Goal: Navigation & Orientation: Find specific page/section

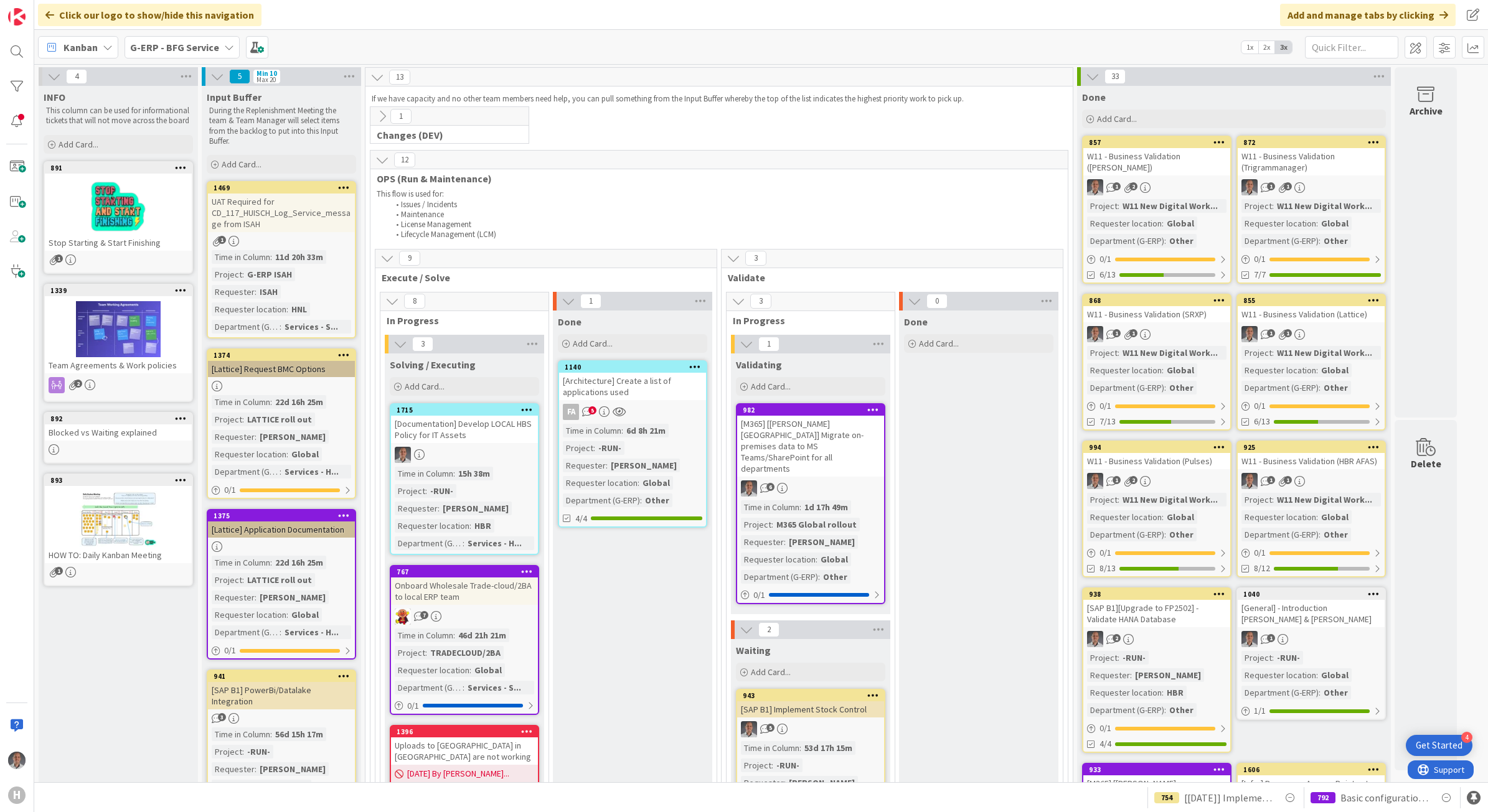
click at [224, 50] on icon at bounding box center [229, 47] width 10 height 10
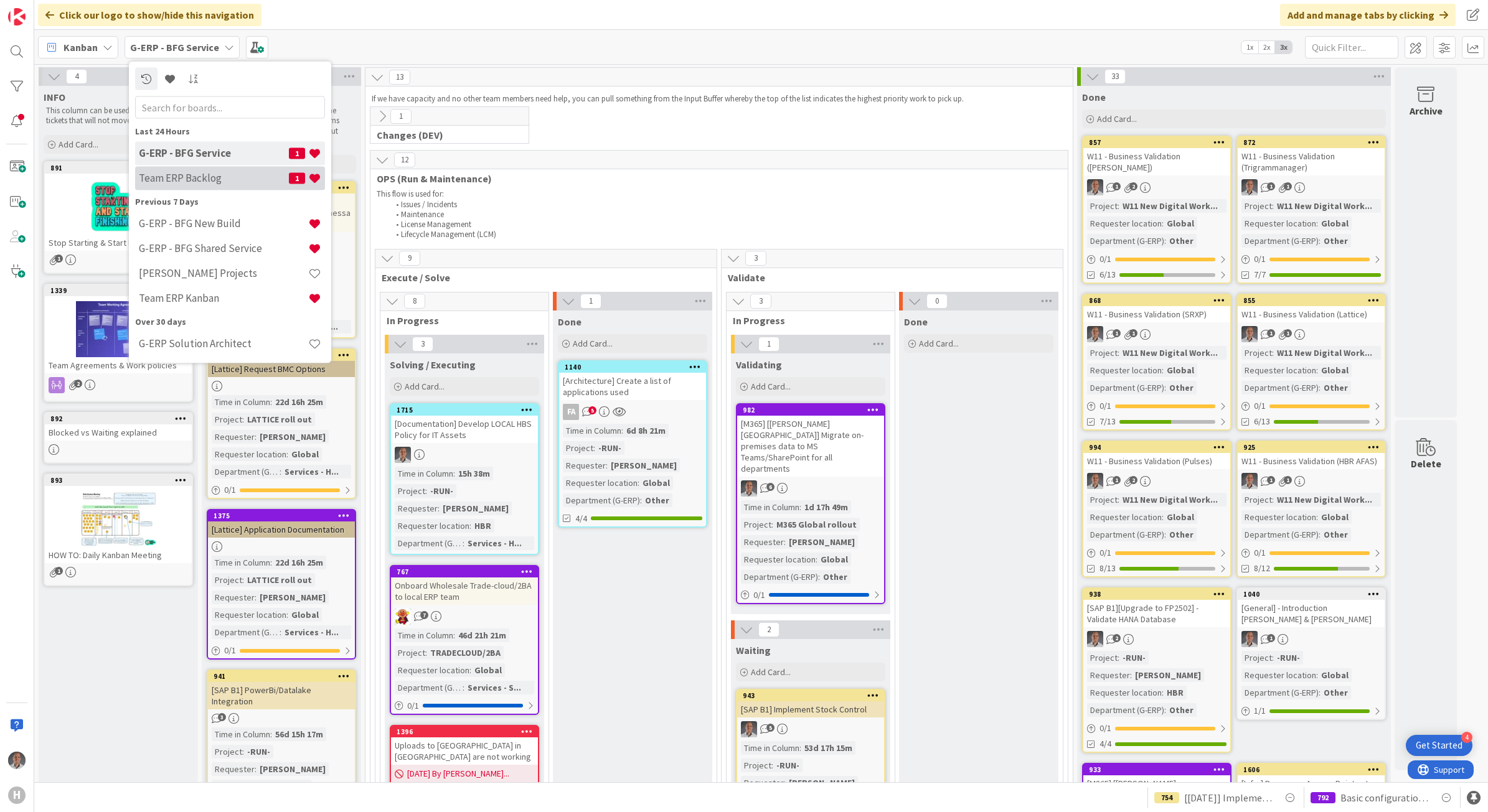
click at [220, 169] on div "Team ERP Backlog 1" at bounding box center [230, 177] width 190 height 23
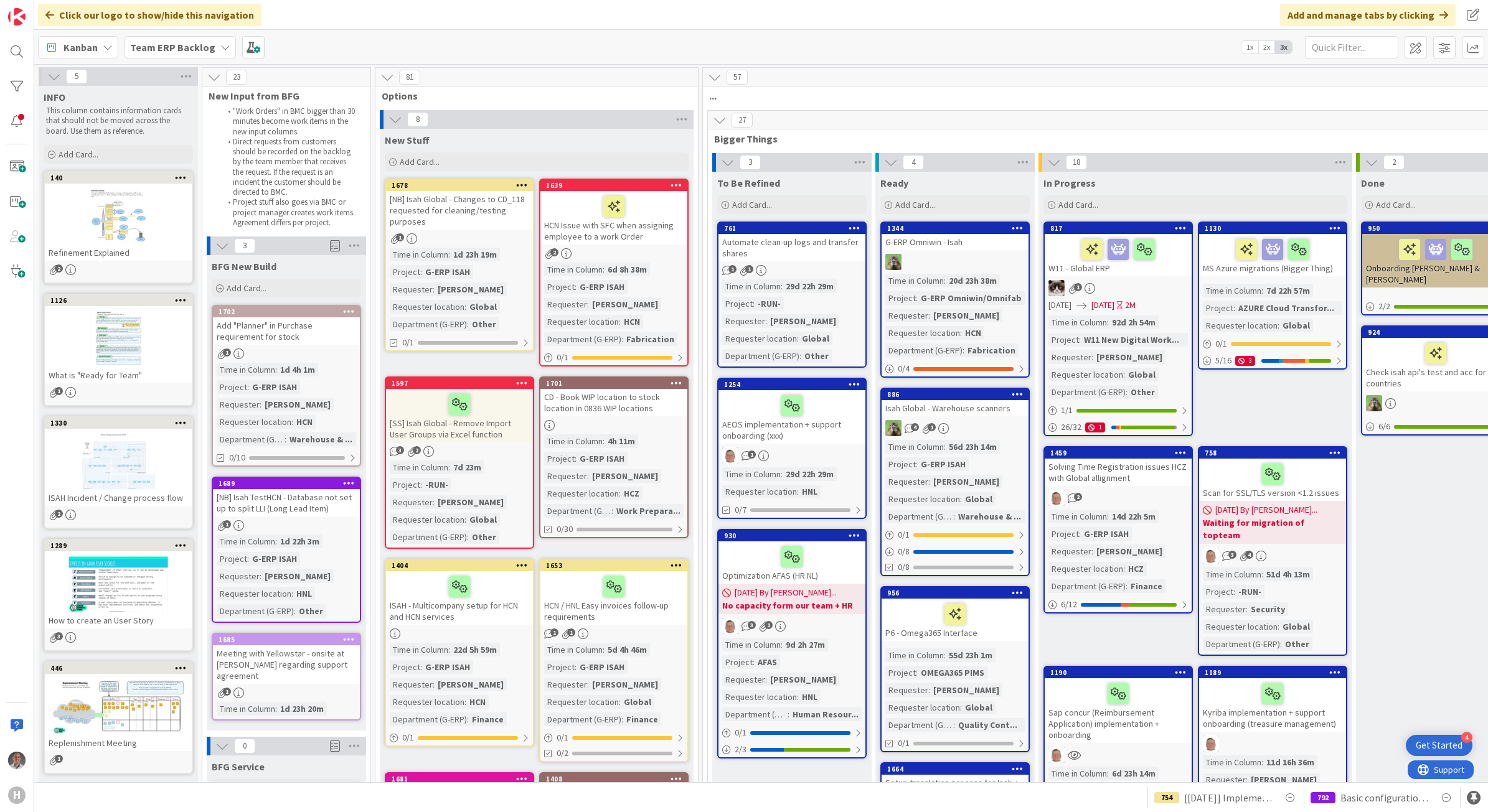
click at [201, 50] on b "Team ERP Backlog" at bounding box center [172, 47] width 85 height 13
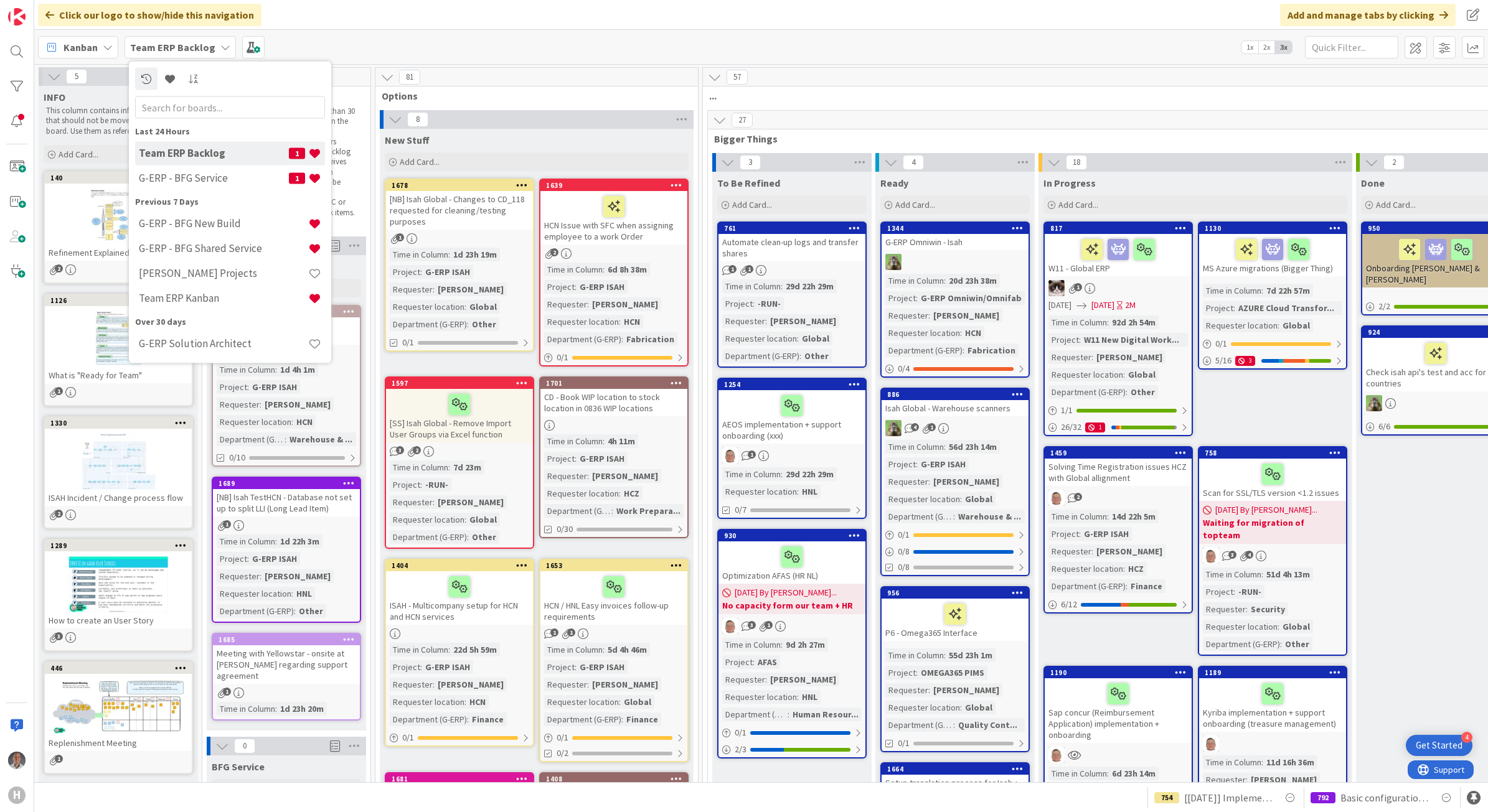
click at [201, 50] on b "Team ERP Backlog" at bounding box center [172, 47] width 85 height 13
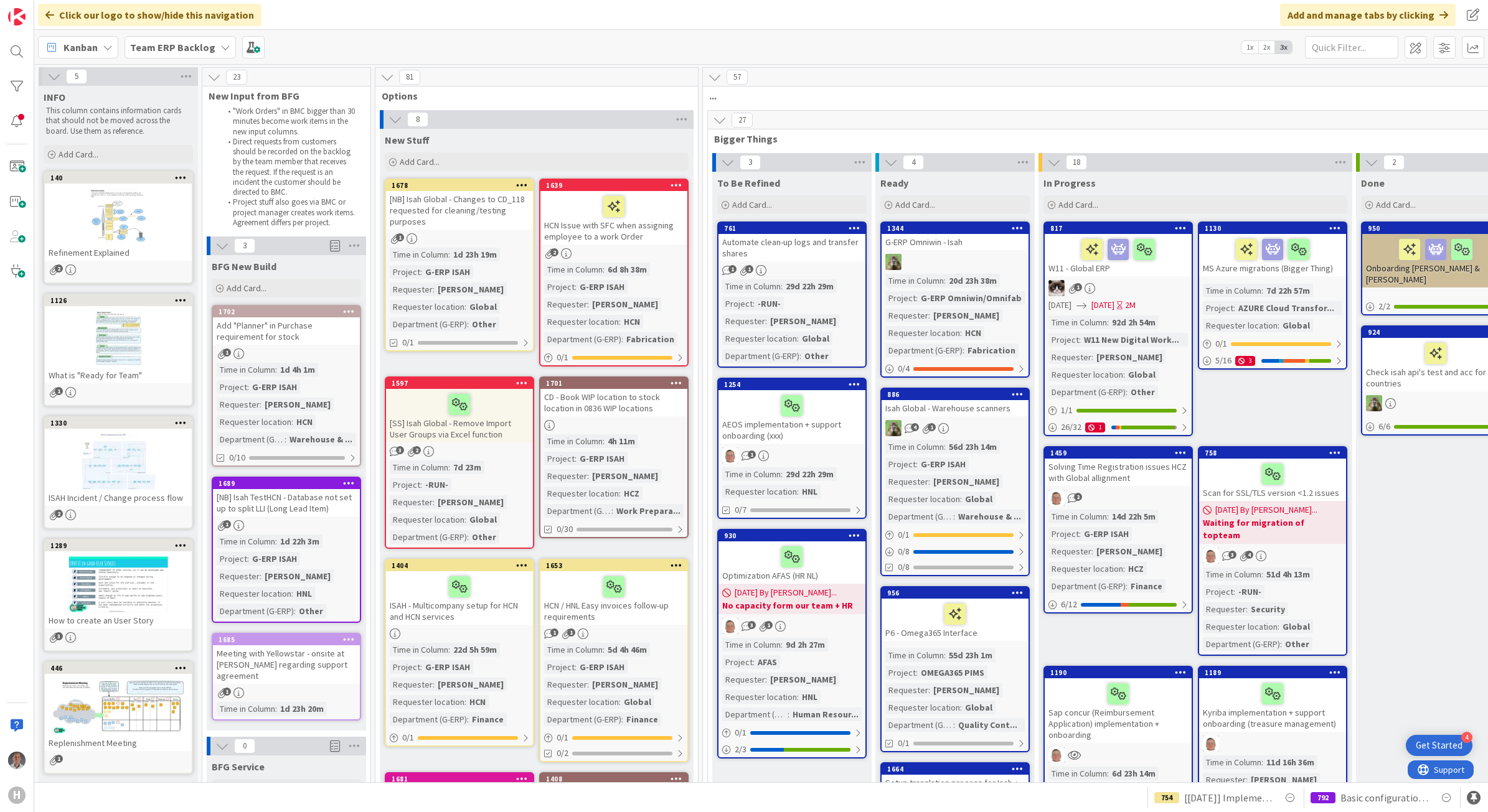
click at [201, 50] on b "Team ERP Backlog" at bounding box center [172, 47] width 85 height 13
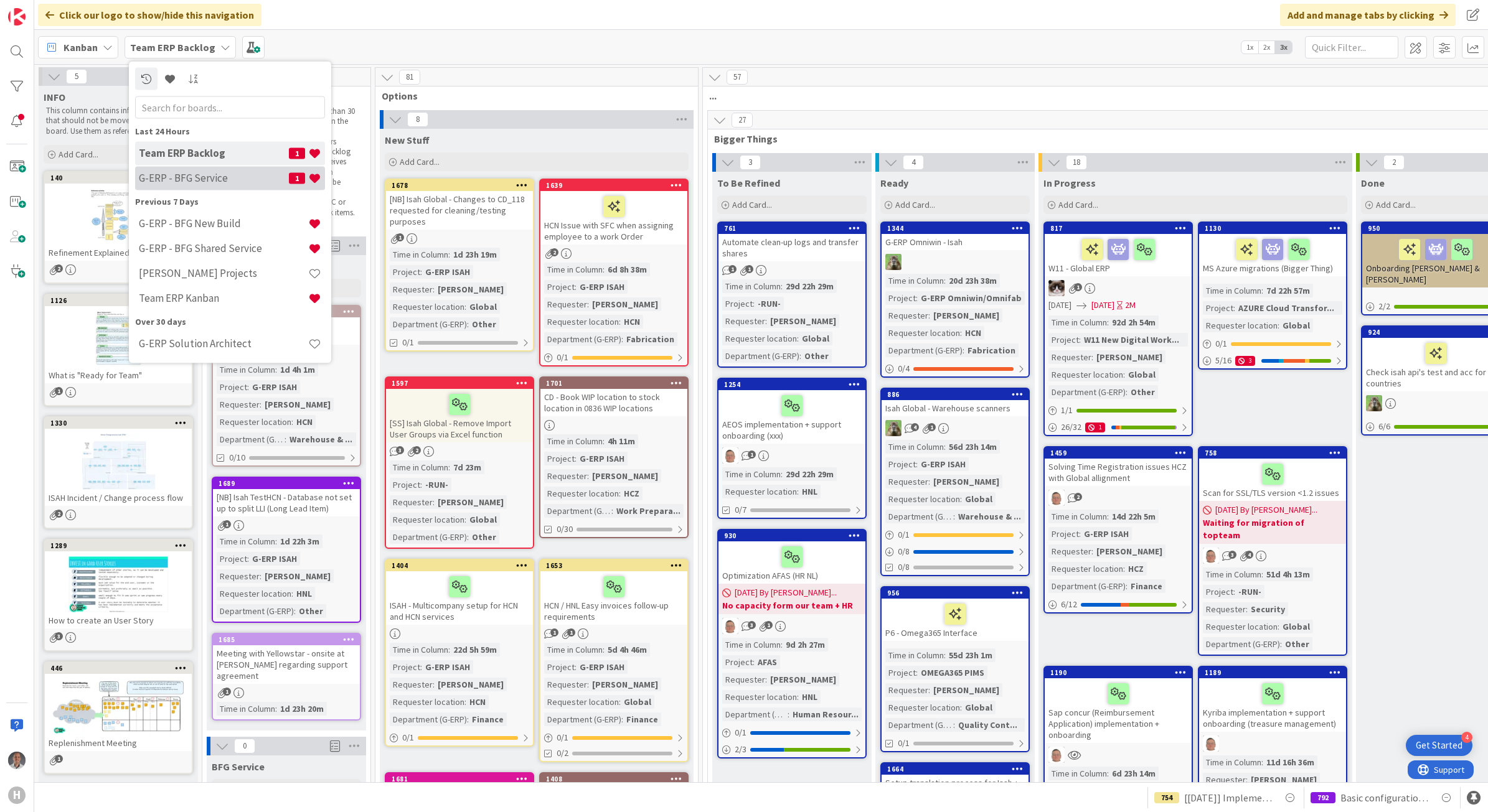
click at [191, 173] on h4 "G-ERP - BFG Service" at bounding box center [214, 178] width 150 height 13
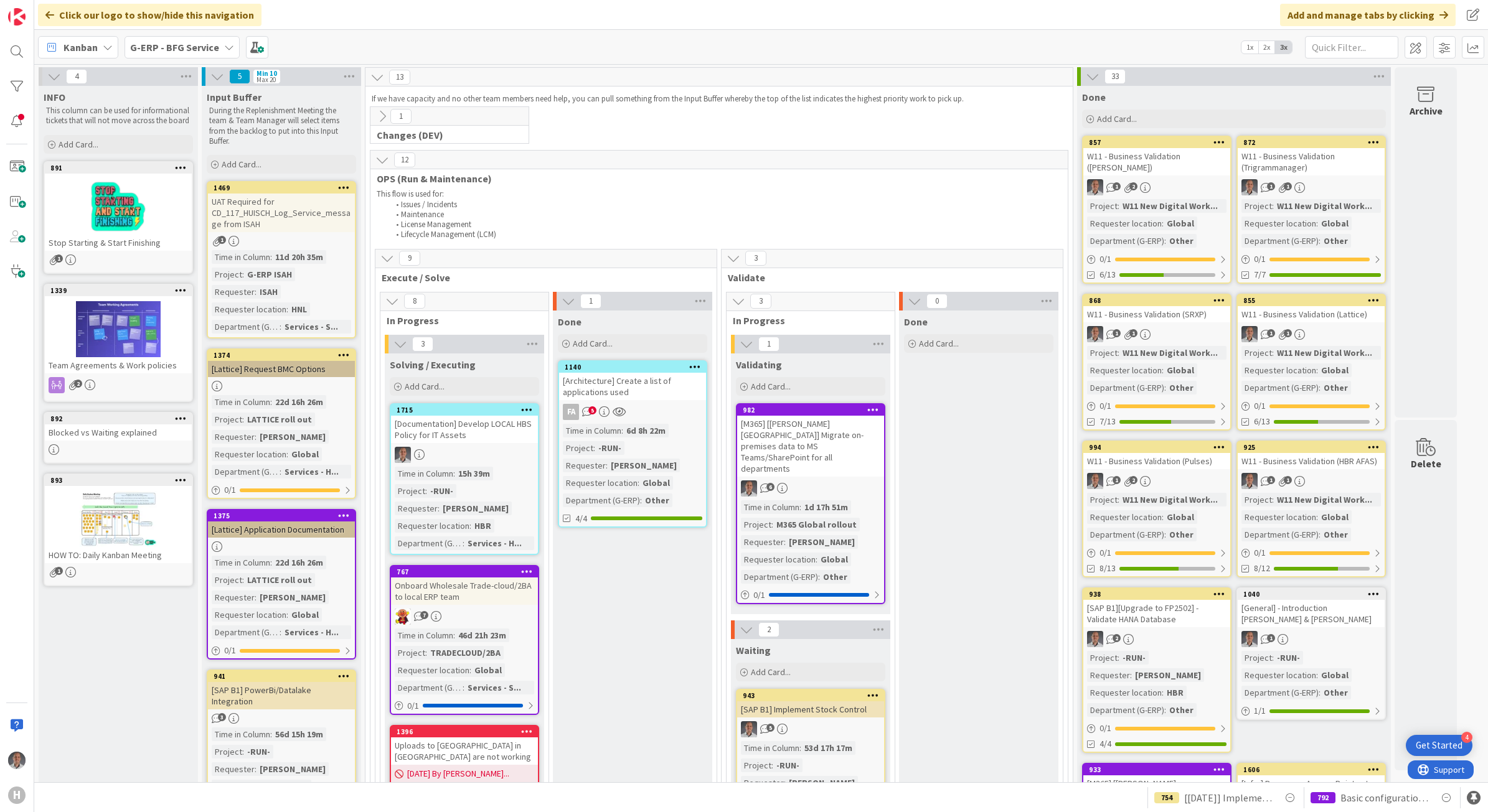
click at [209, 51] on b "G-ERP - BFG Service" at bounding box center [174, 47] width 89 height 13
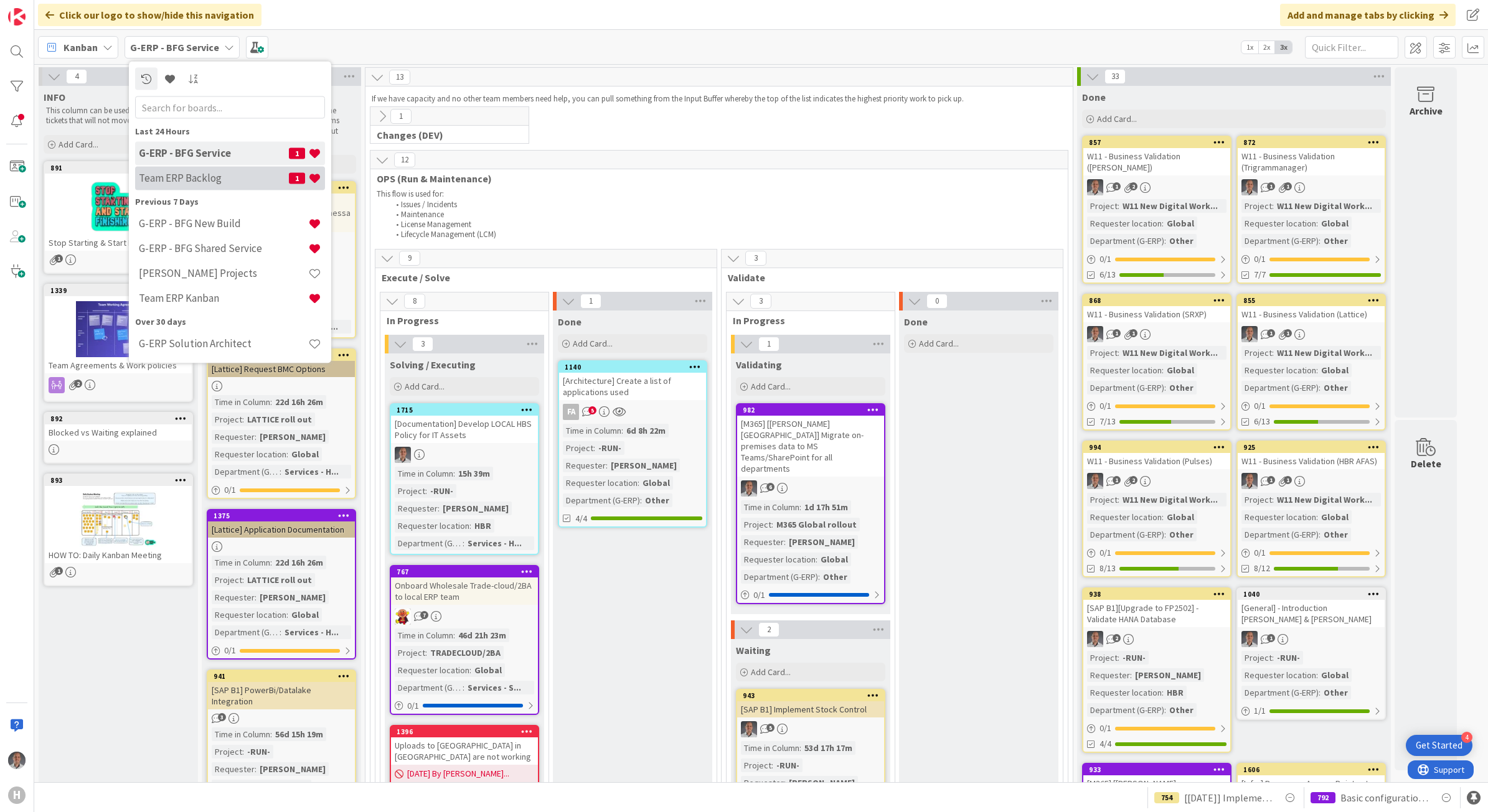
click at [211, 172] on h4 "Team ERP Backlog" at bounding box center [214, 178] width 150 height 13
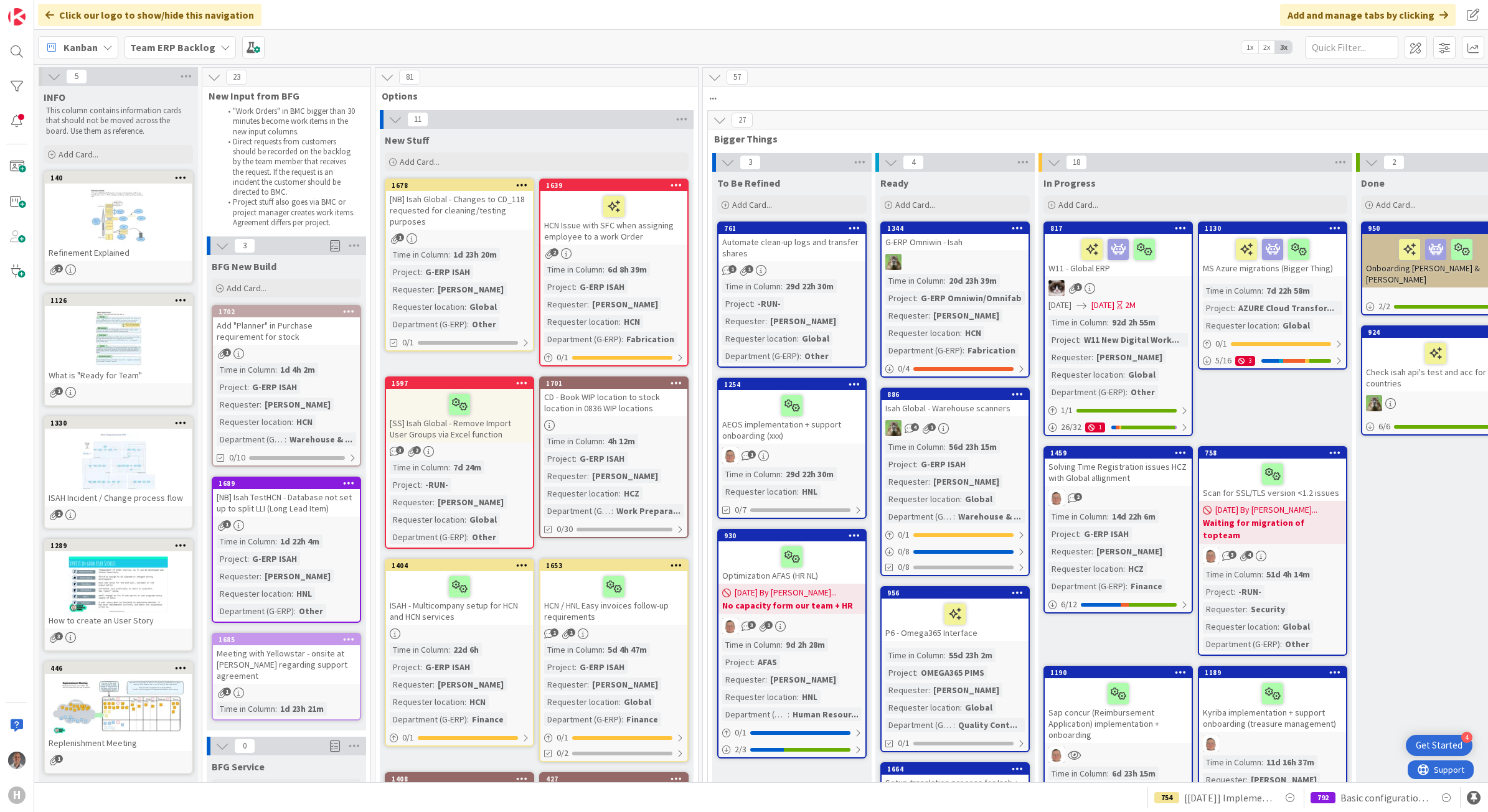
click at [197, 49] on b "Team ERP Backlog" at bounding box center [172, 47] width 85 height 13
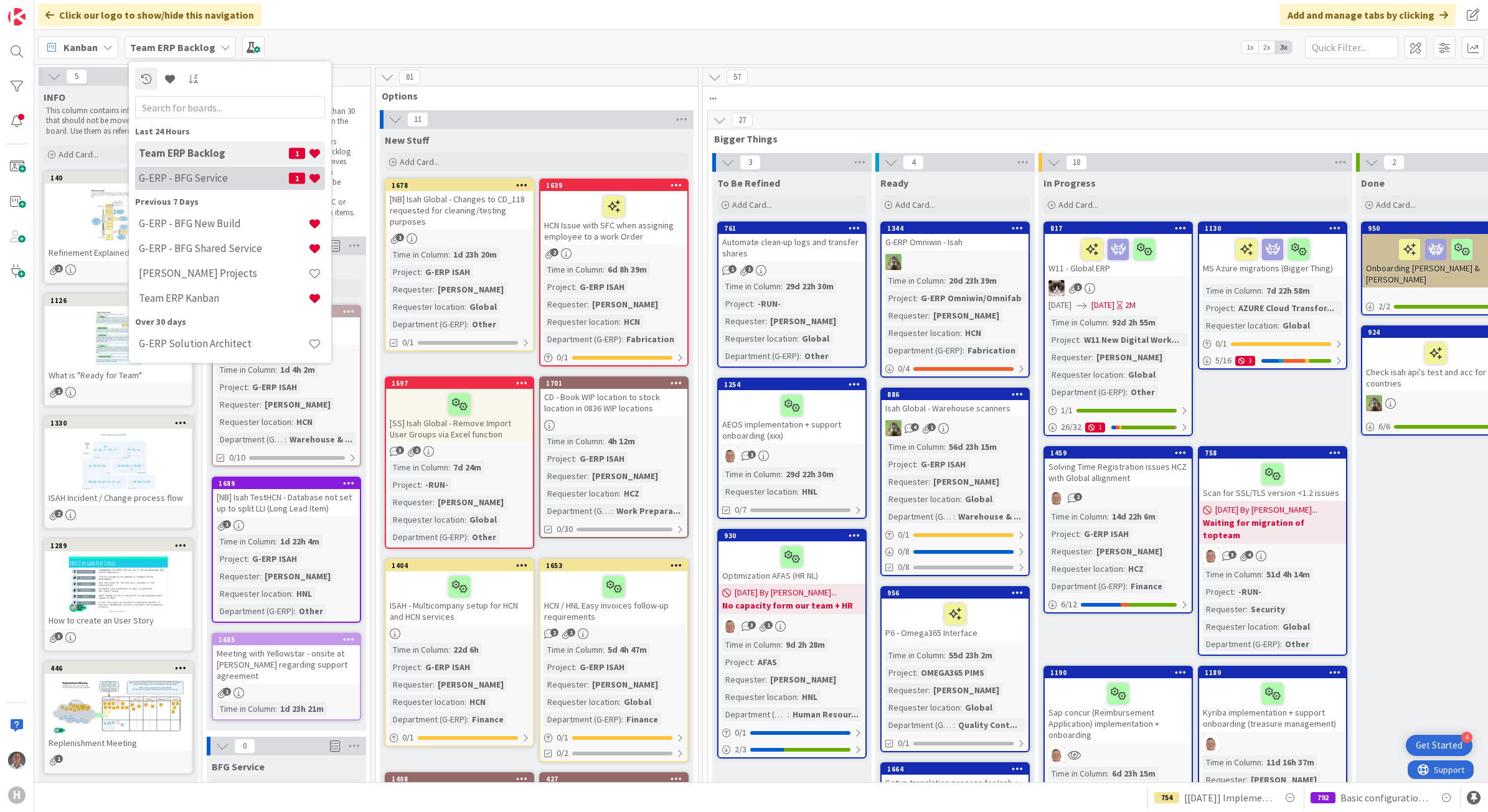
click at [207, 179] on h4 "G-ERP - BFG Service" at bounding box center [214, 178] width 150 height 13
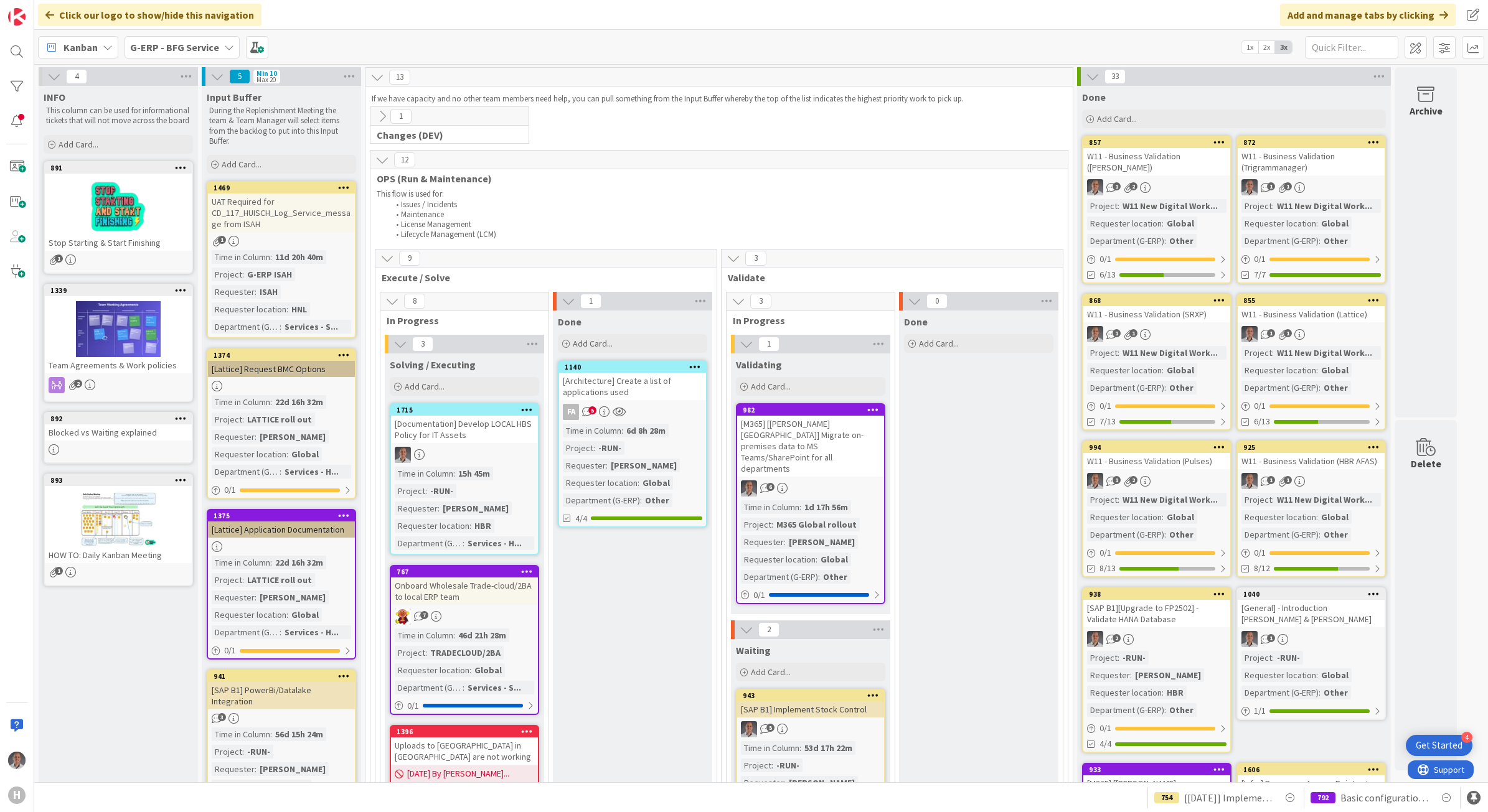
click at [642, 215] on li "Maintenance" at bounding box center [726, 215] width 673 height 10
click at [204, 51] on b "G-ERP - BFG Service" at bounding box center [174, 47] width 89 height 13
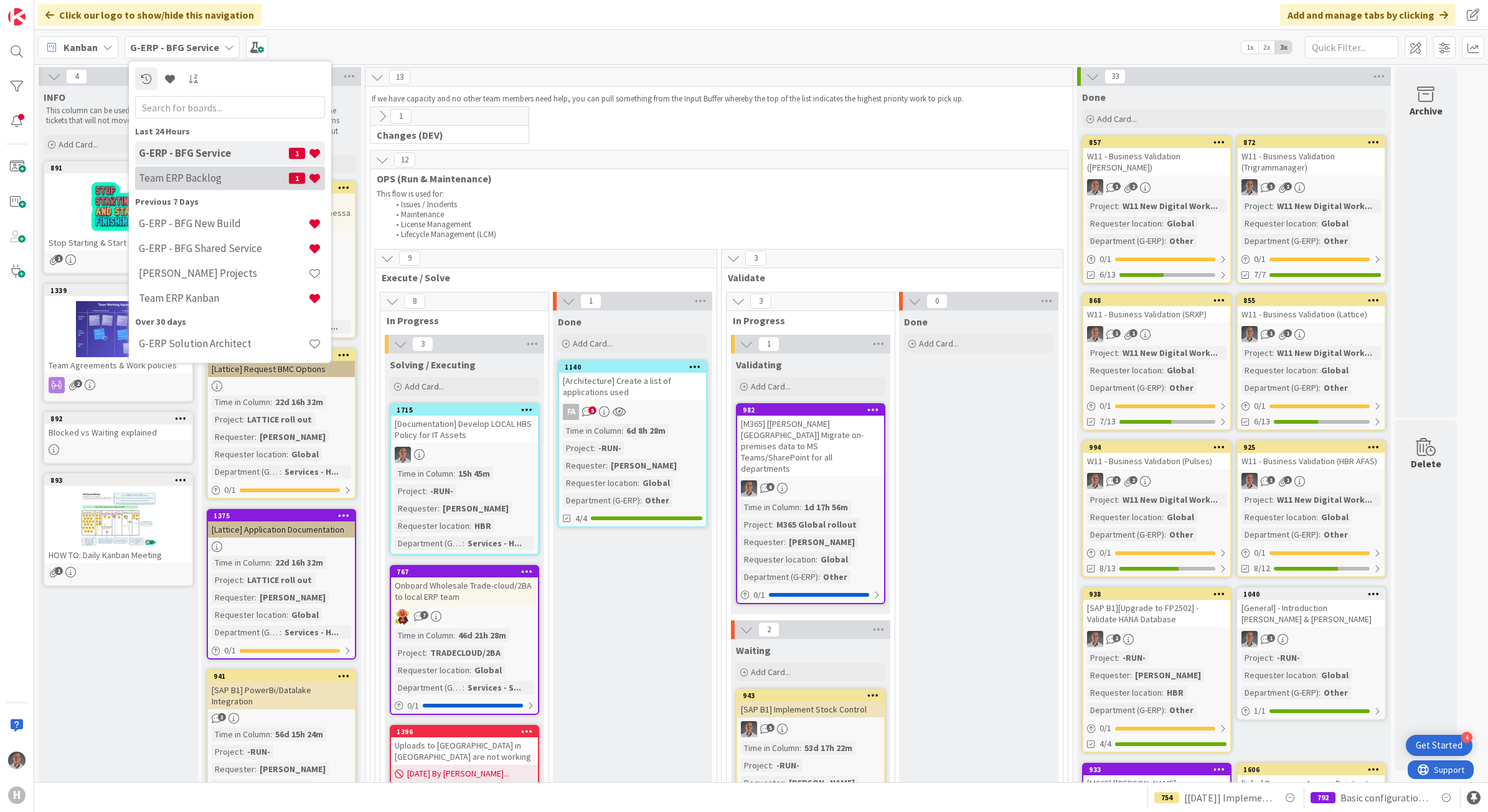
click at [224, 175] on h4 "Team ERP Backlog" at bounding box center [214, 178] width 150 height 13
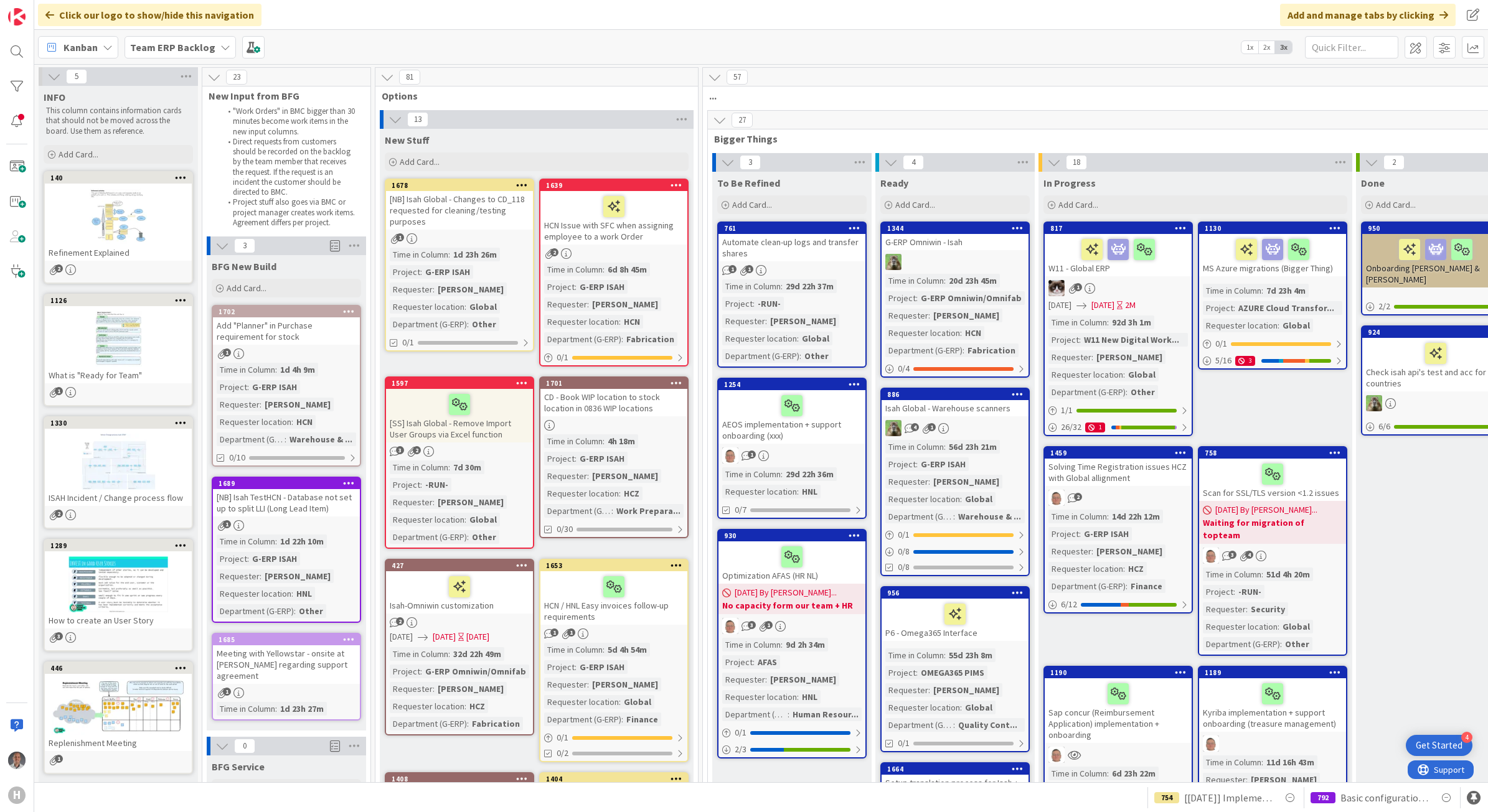
click at [198, 50] on b "Team ERP Backlog" at bounding box center [172, 47] width 85 height 13
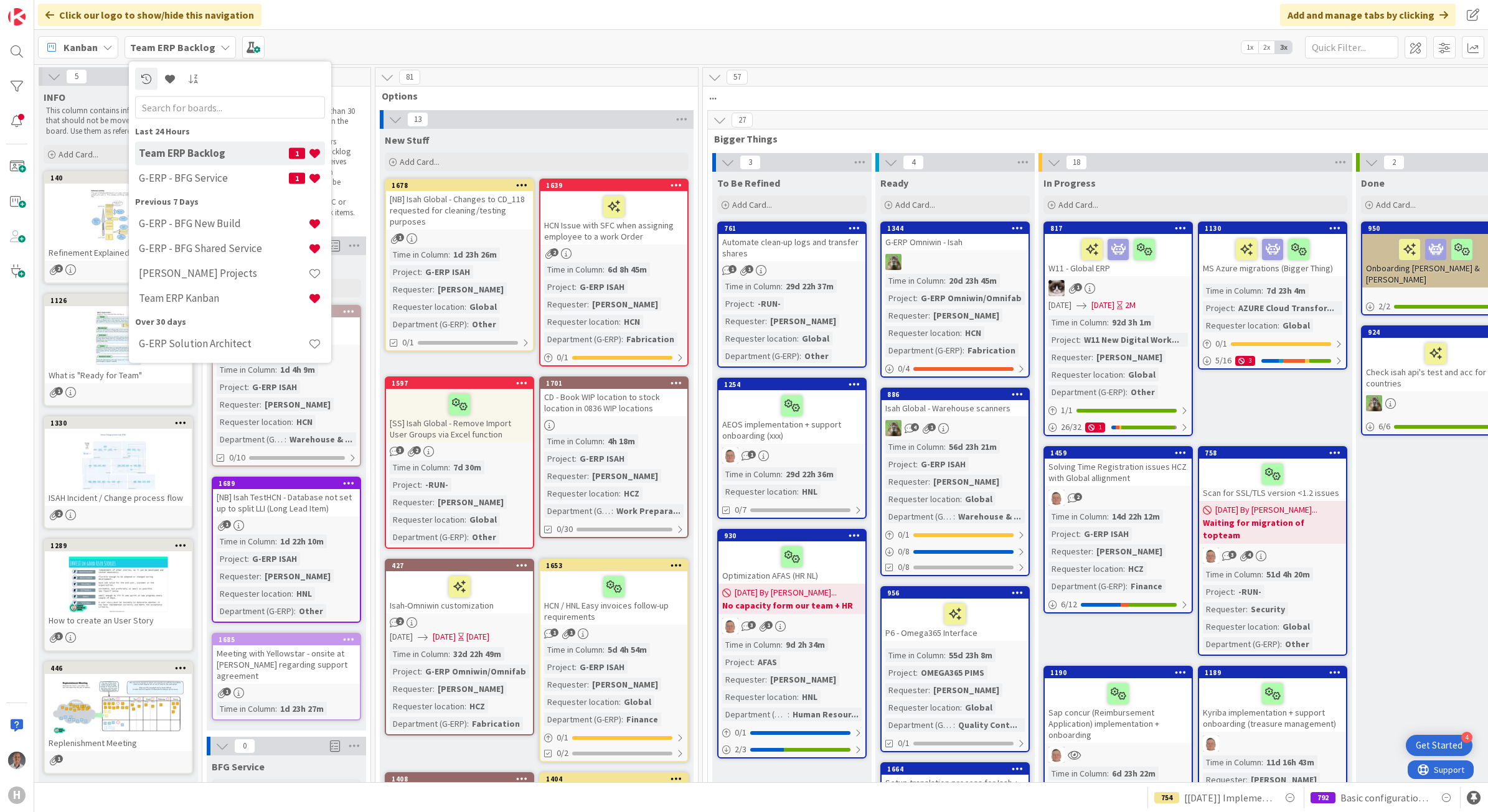
click at [379, 42] on div "Kanban Team ERP Backlog Last 24 Hours Team ERP Backlog 1 G-ERP - BFG Service 1 …" at bounding box center [760, 47] width 1453 height 34
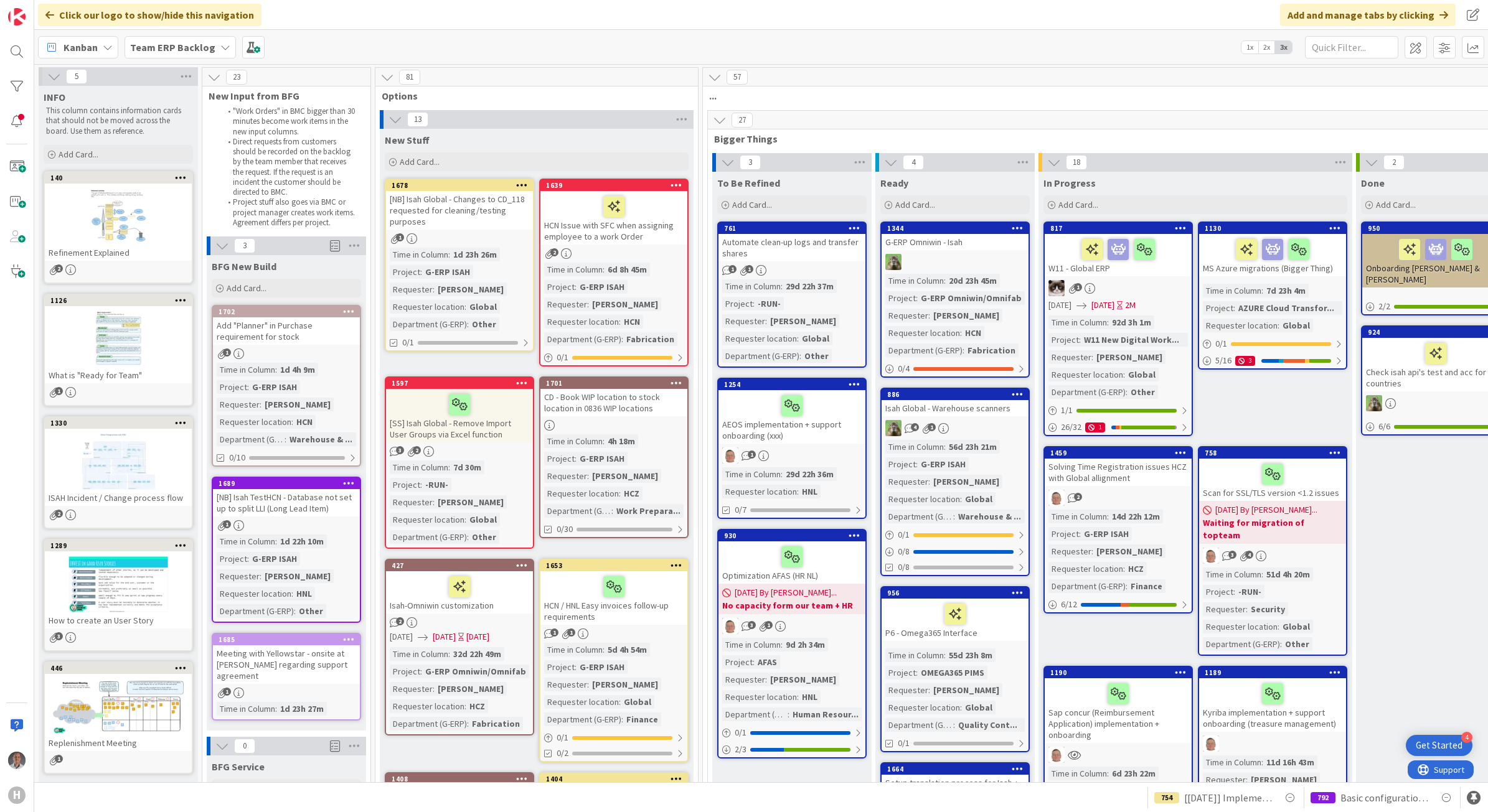
click at [198, 54] on span "Team ERP Backlog" at bounding box center [172, 47] width 85 height 15
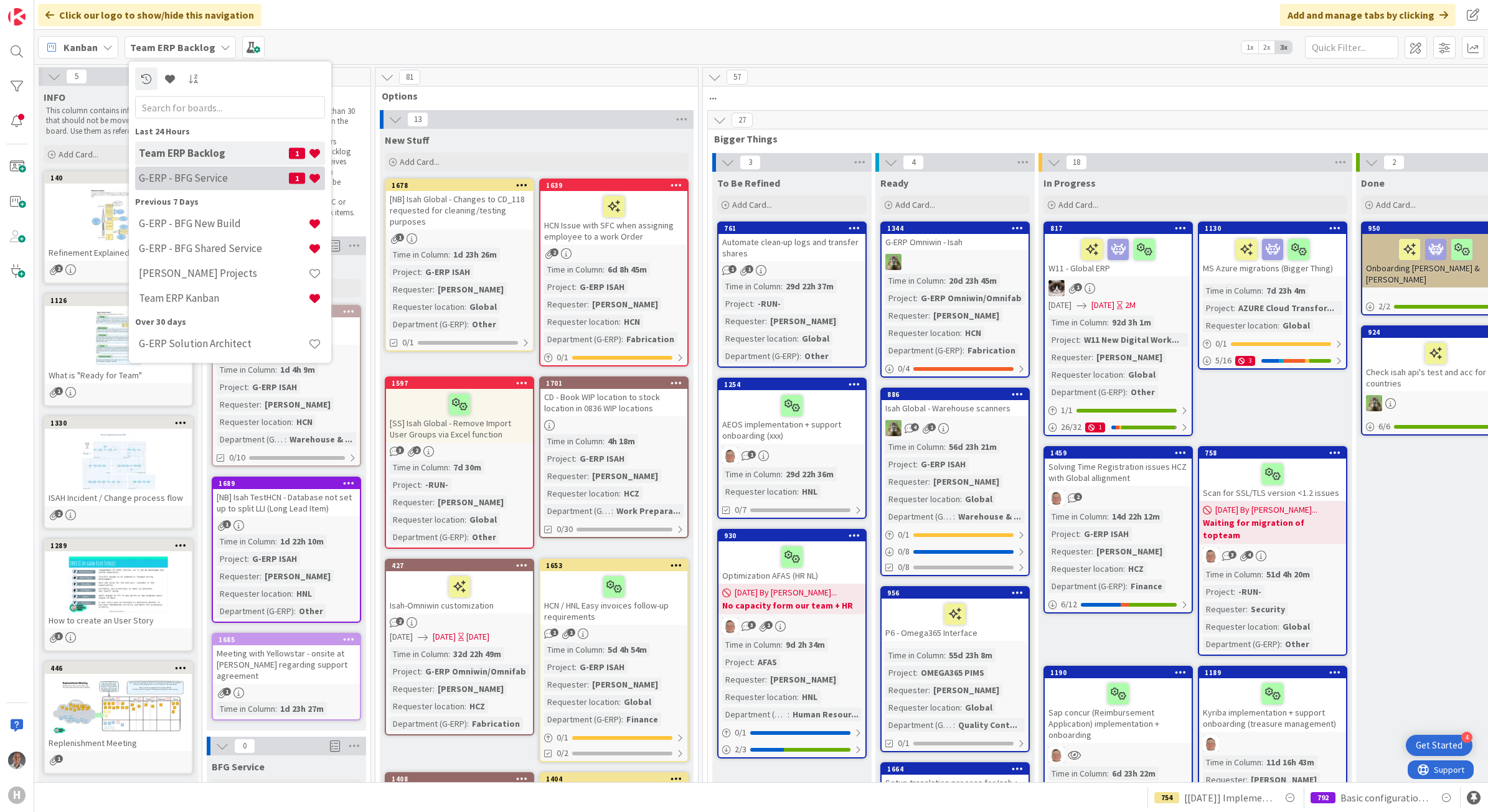
click at [237, 169] on div "G-ERP - BFG Service 1" at bounding box center [230, 177] width 190 height 23
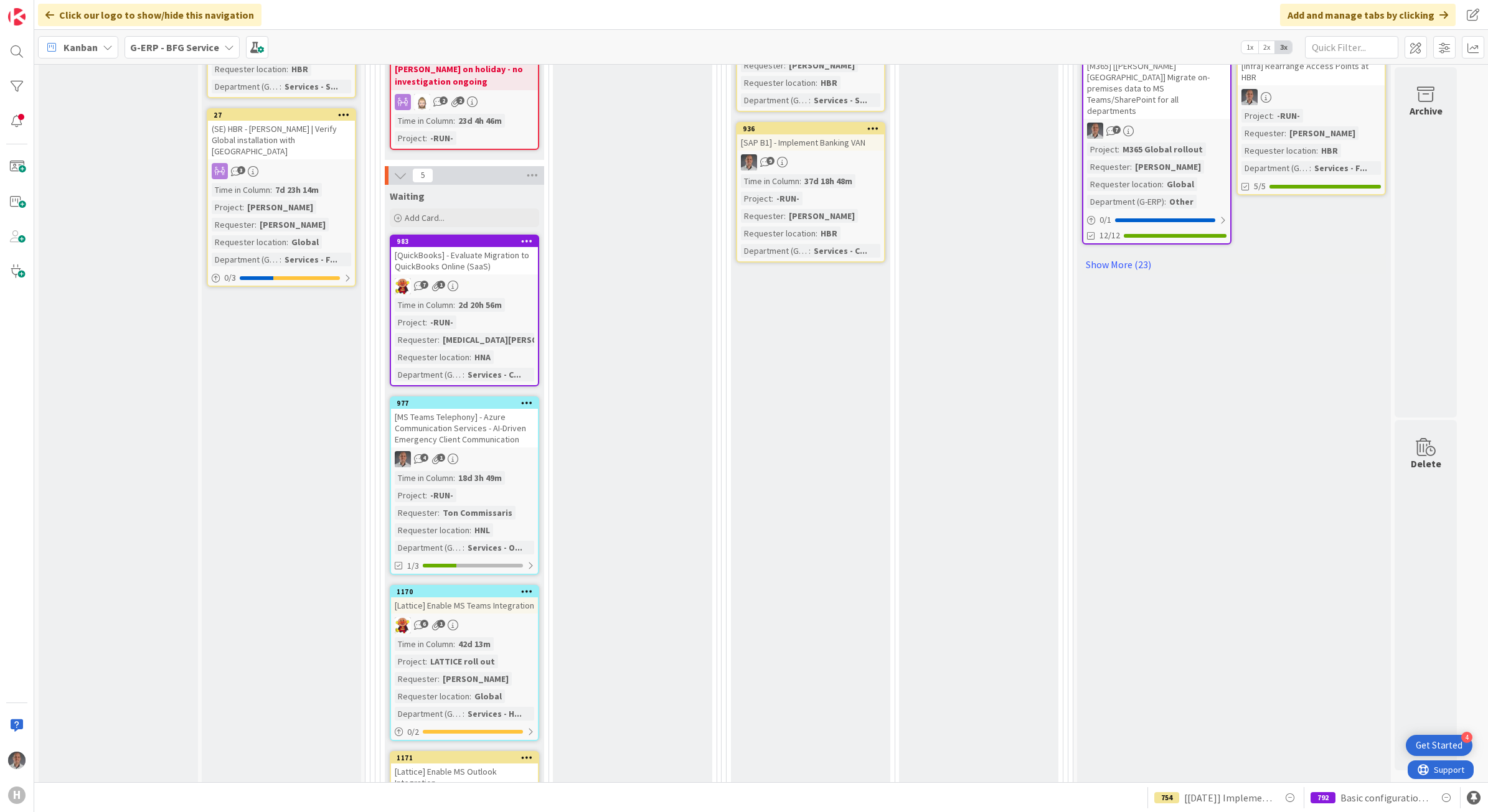
scroll to position [707, 0]
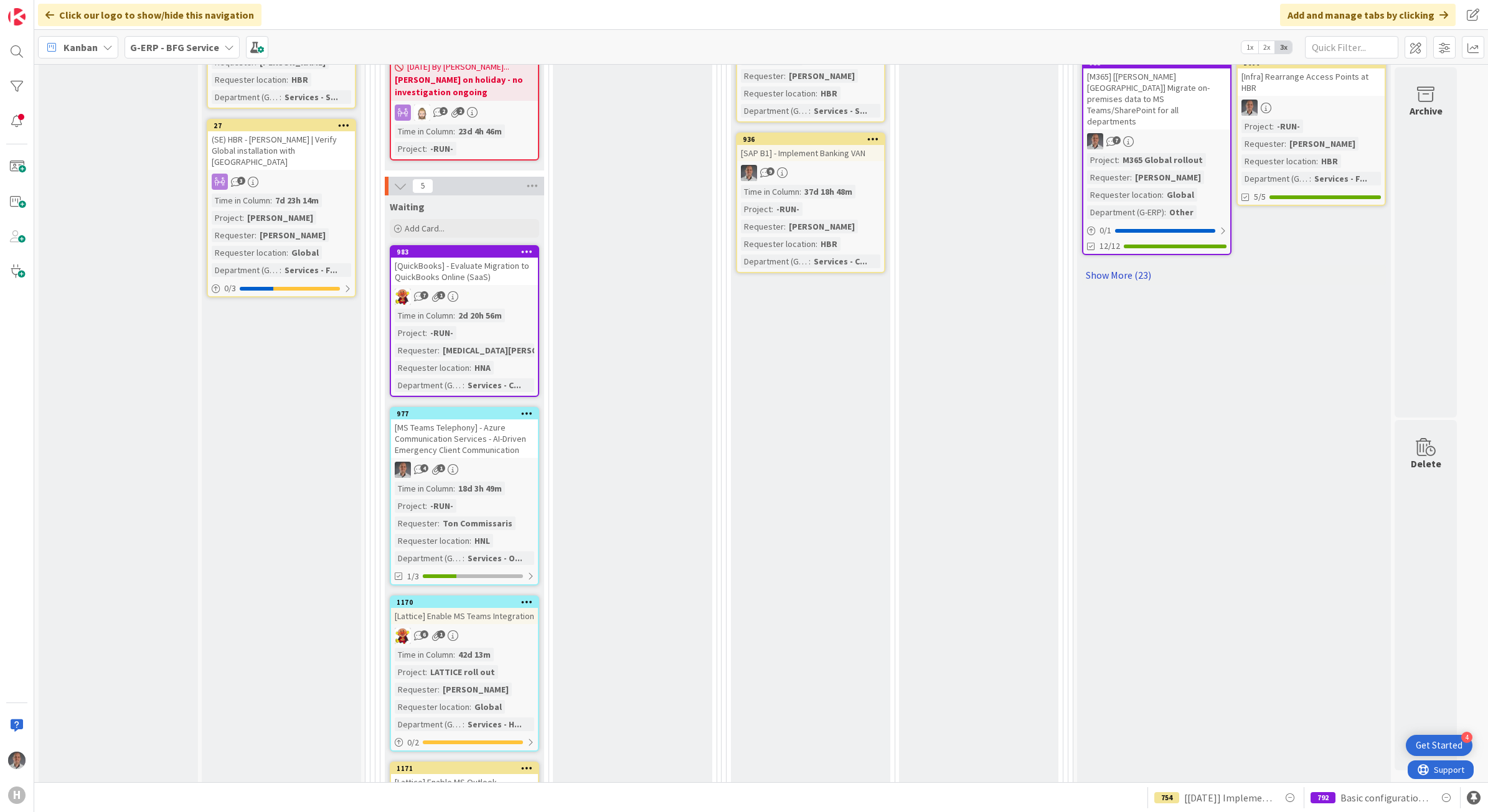
click at [1101, 265] on link "Show More (23)" at bounding box center [1233, 275] width 304 height 20
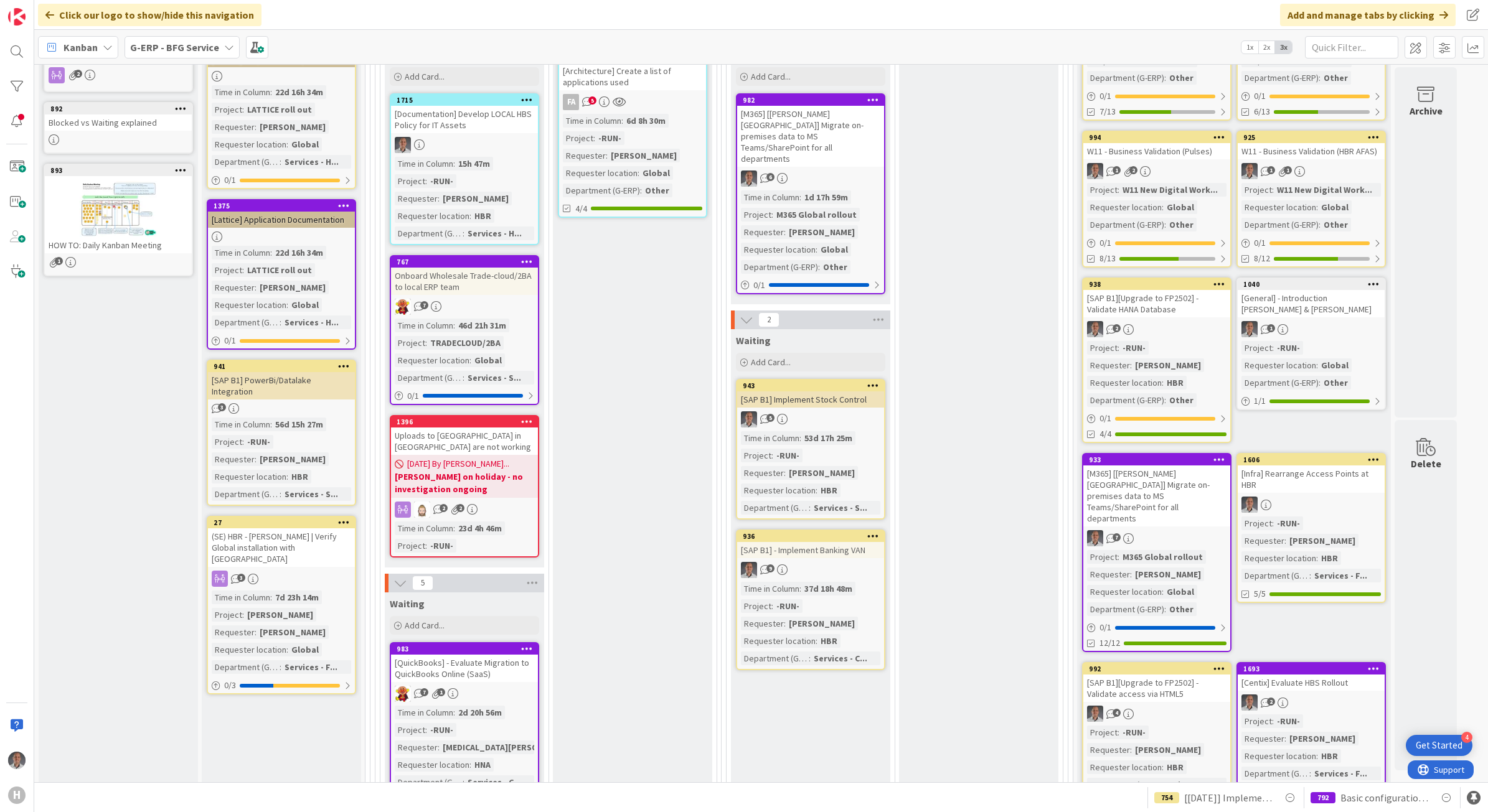
scroll to position [467, 0]
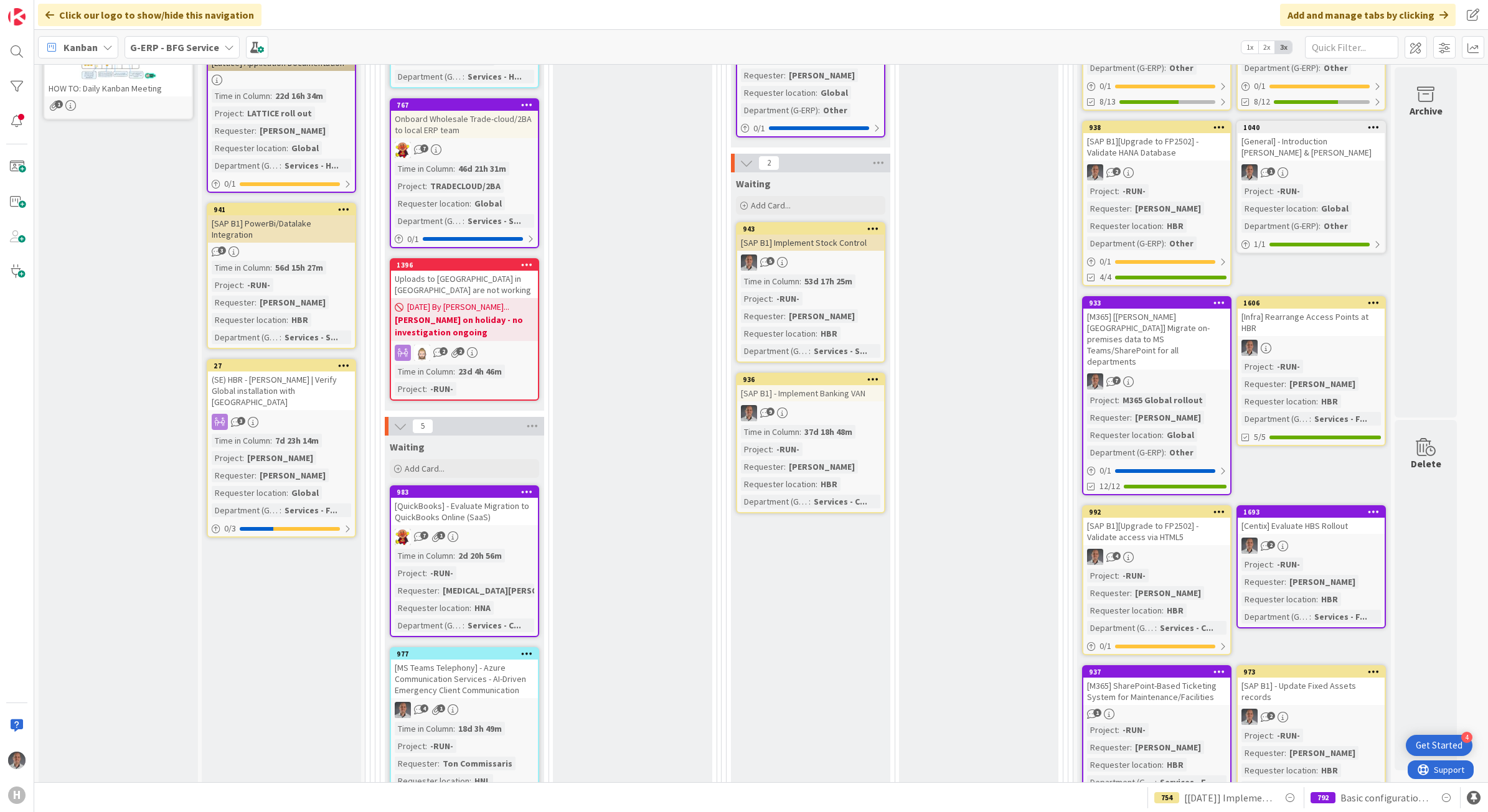
click at [707, 596] on div "Done Add Card... 1140 [Architecture] Create a list of applications used FA 5 Ti…" at bounding box center [632, 596] width 160 height 1504
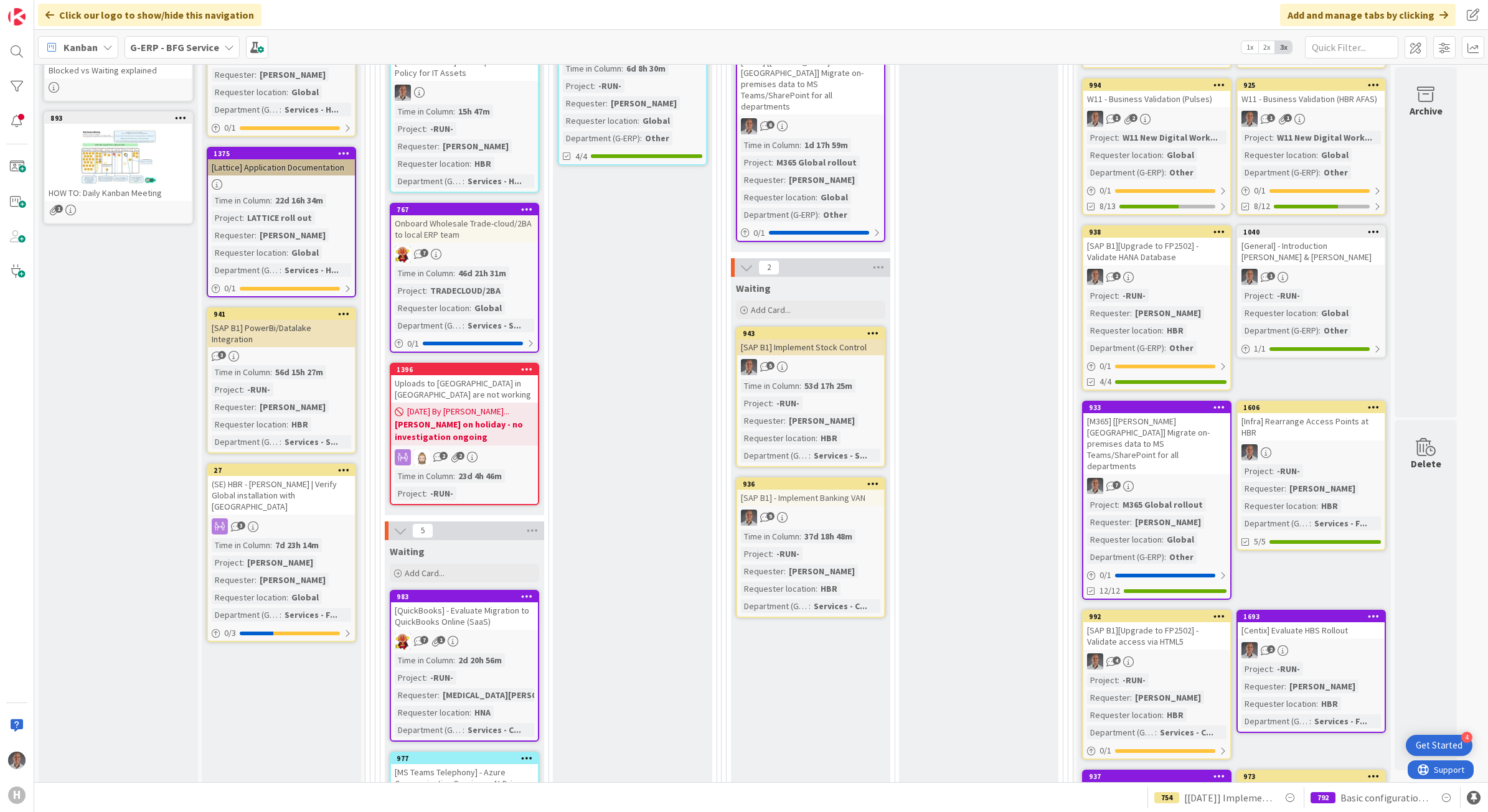
scroll to position [0, 0]
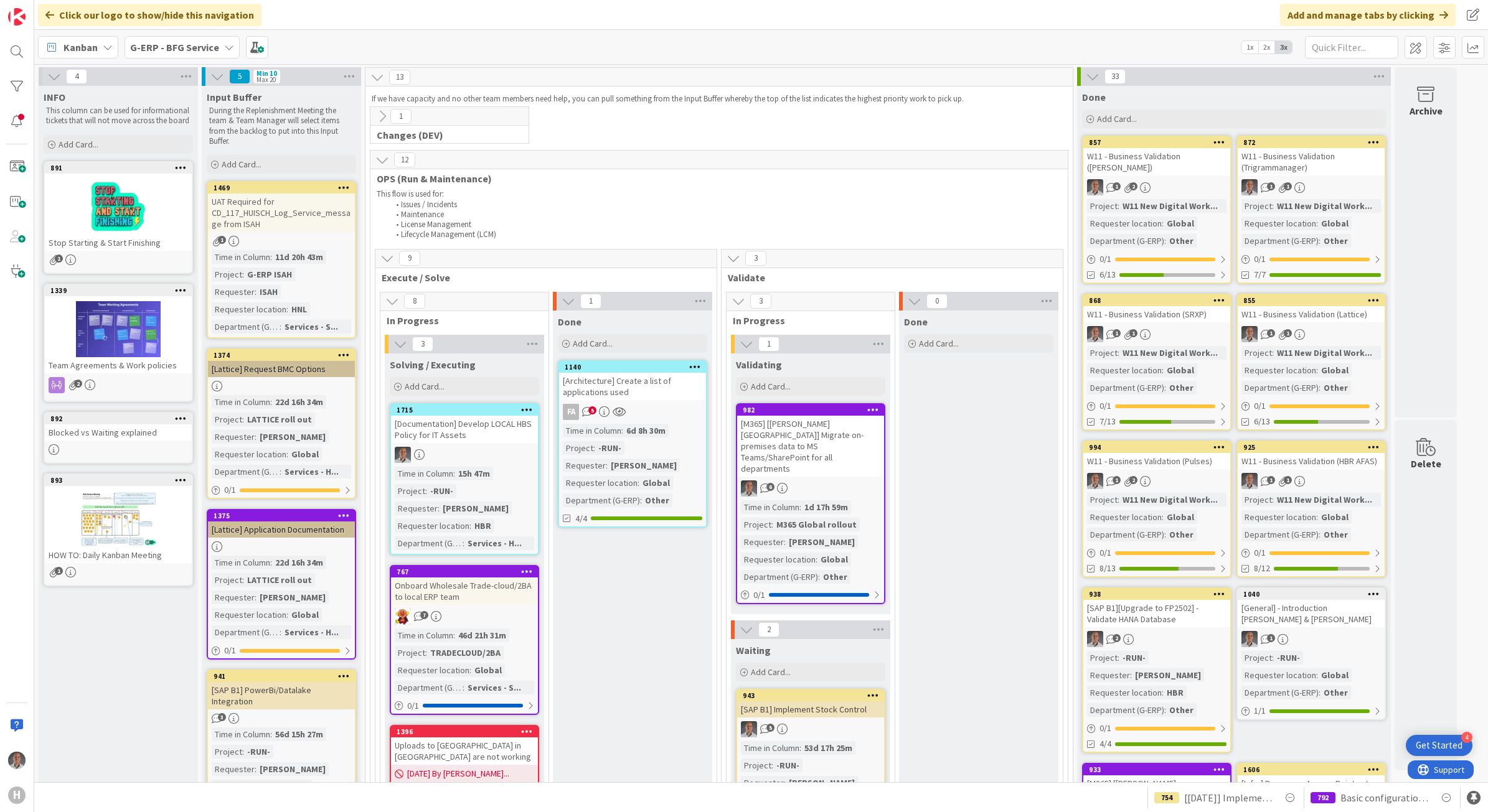
click at [206, 58] on div "Kanban G-ERP - BFG Service 1x 2x 3x" at bounding box center [760, 47] width 1453 height 34
click at [194, 55] on div "G-ERP - BFG Service" at bounding box center [182, 47] width 115 height 23
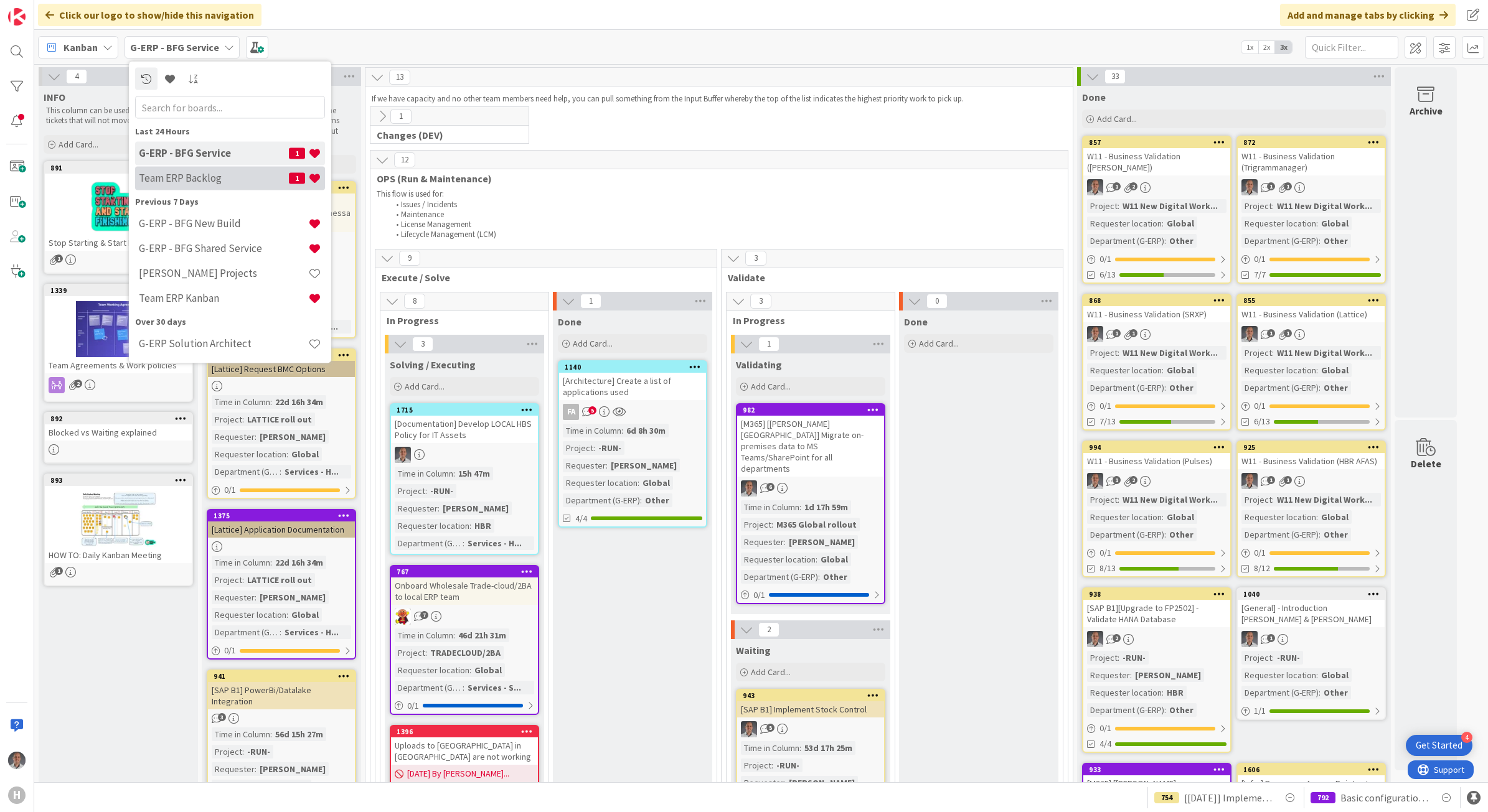
click at [200, 172] on h4 "Team ERP Backlog" at bounding box center [214, 178] width 150 height 13
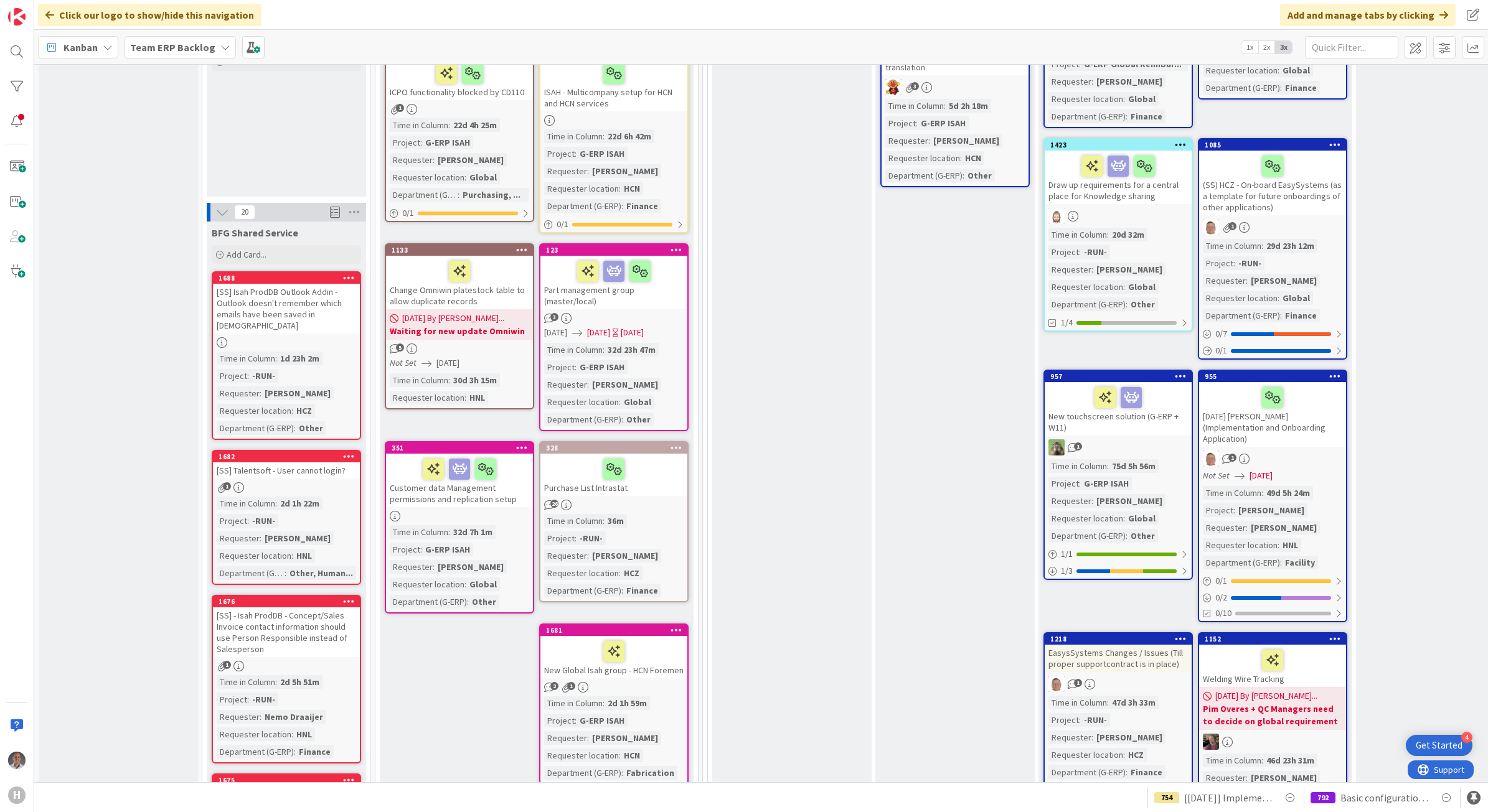
scroll to position [467, 0]
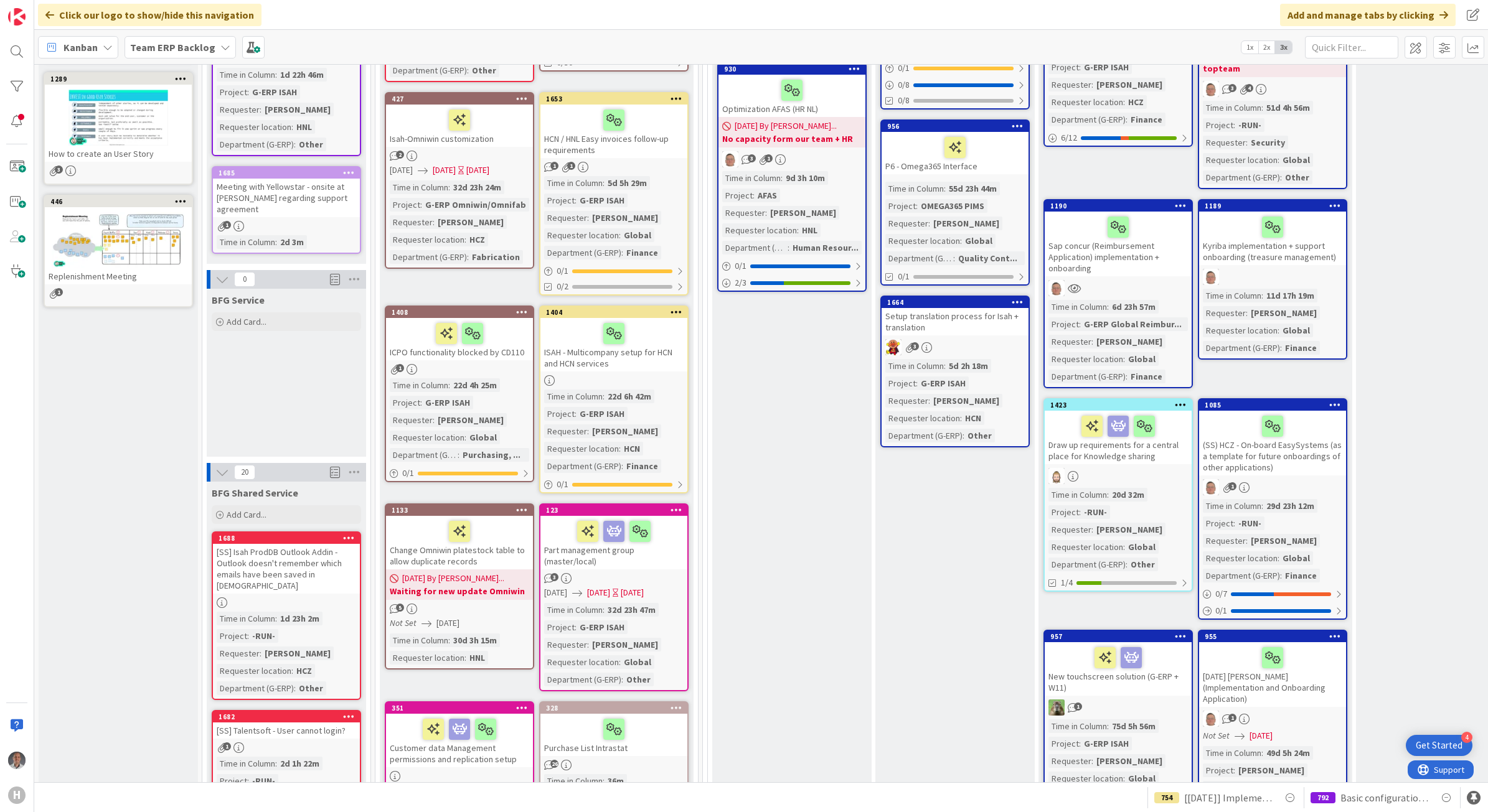
click at [172, 48] on b "Team ERP Backlog" at bounding box center [172, 47] width 85 height 13
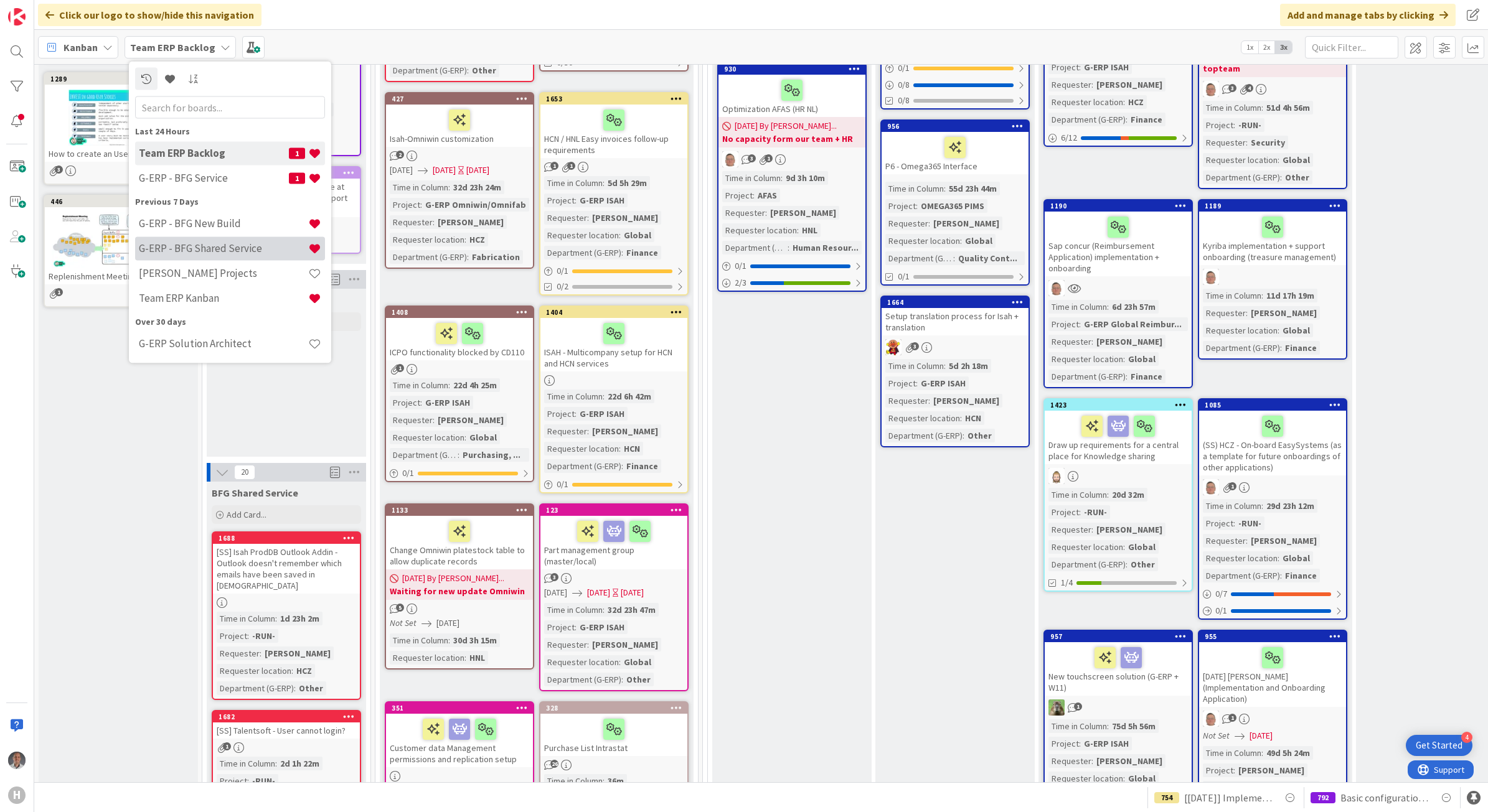
click at [216, 252] on h4 "G-ERP - BFG Shared Service" at bounding box center [223, 249] width 169 height 13
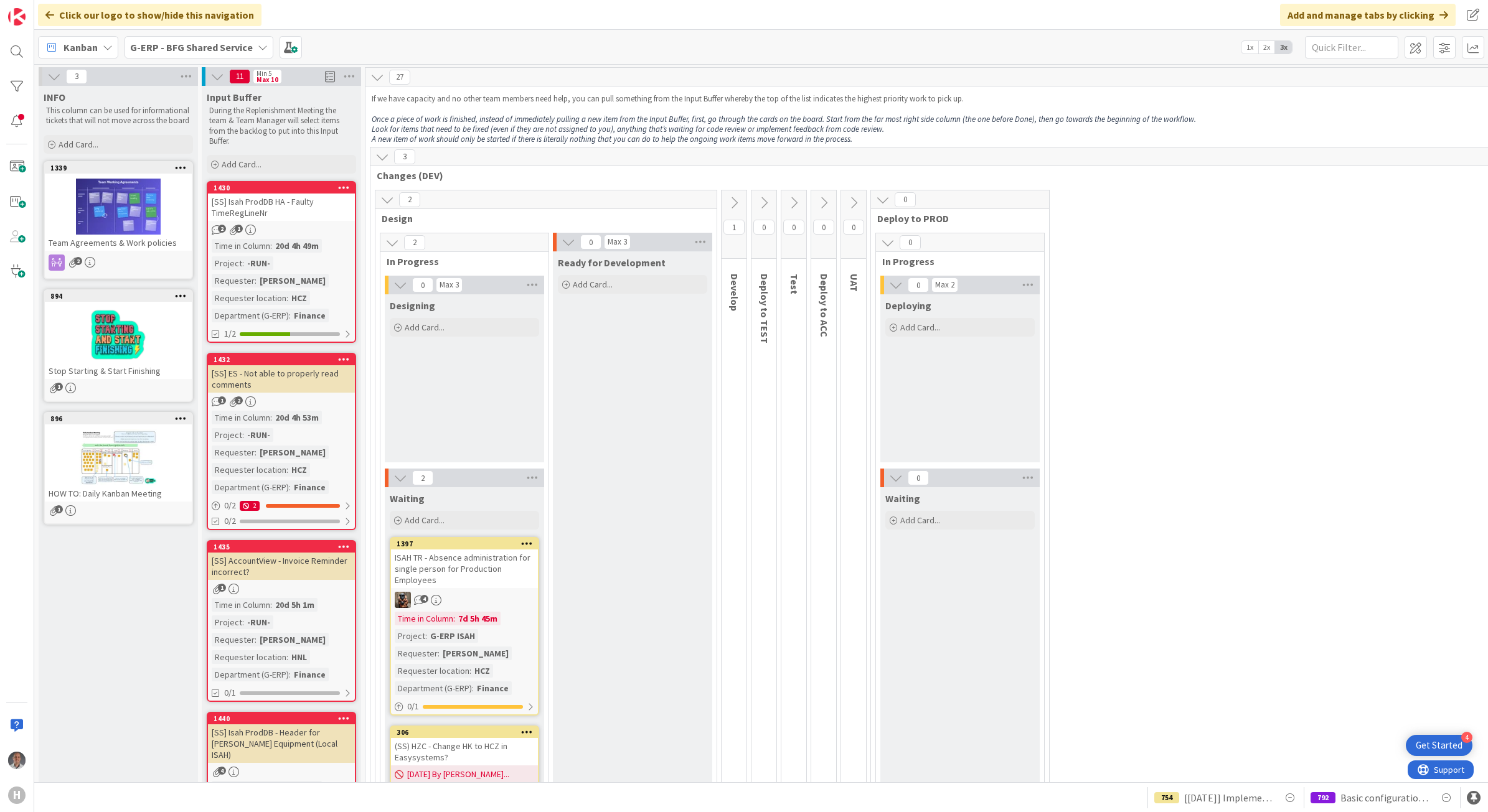
click at [204, 45] on b "G-ERP - BFG Shared Service" at bounding box center [191, 47] width 122 height 13
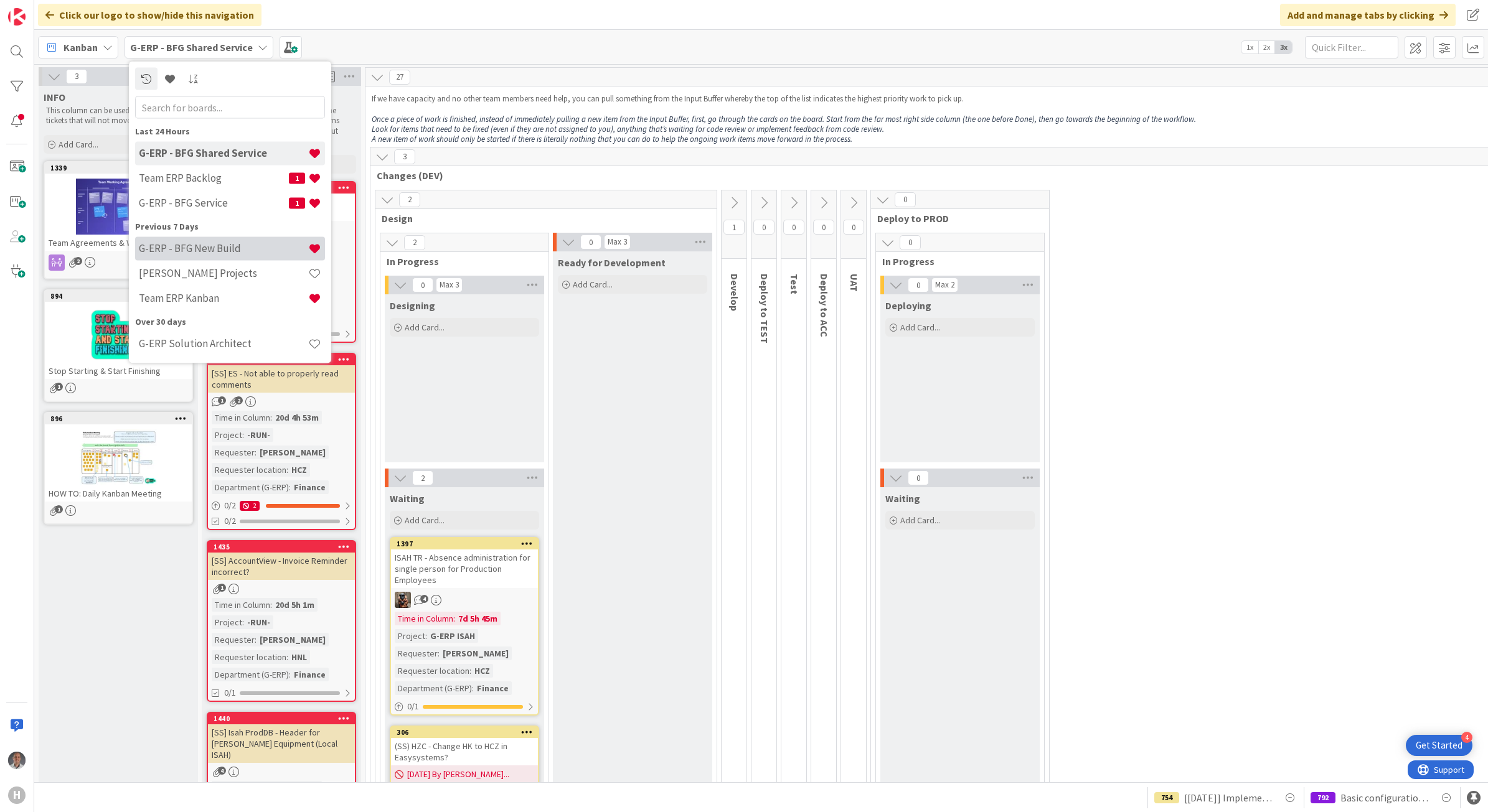
click at [222, 245] on h4 "G-ERP - BFG New Build" at bounding box center [223, 249] width 169 height 13
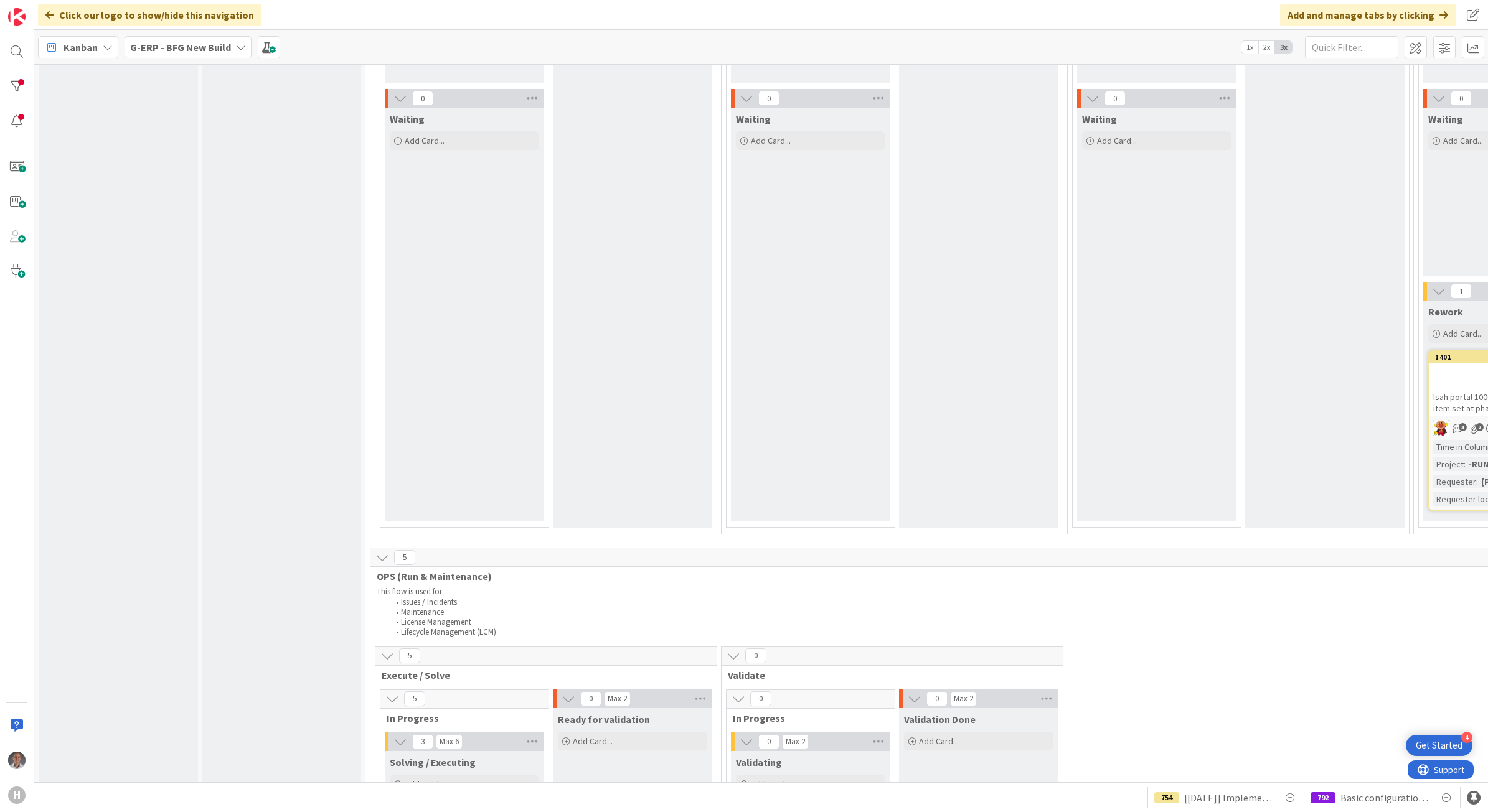
scroll to position [78, 0]
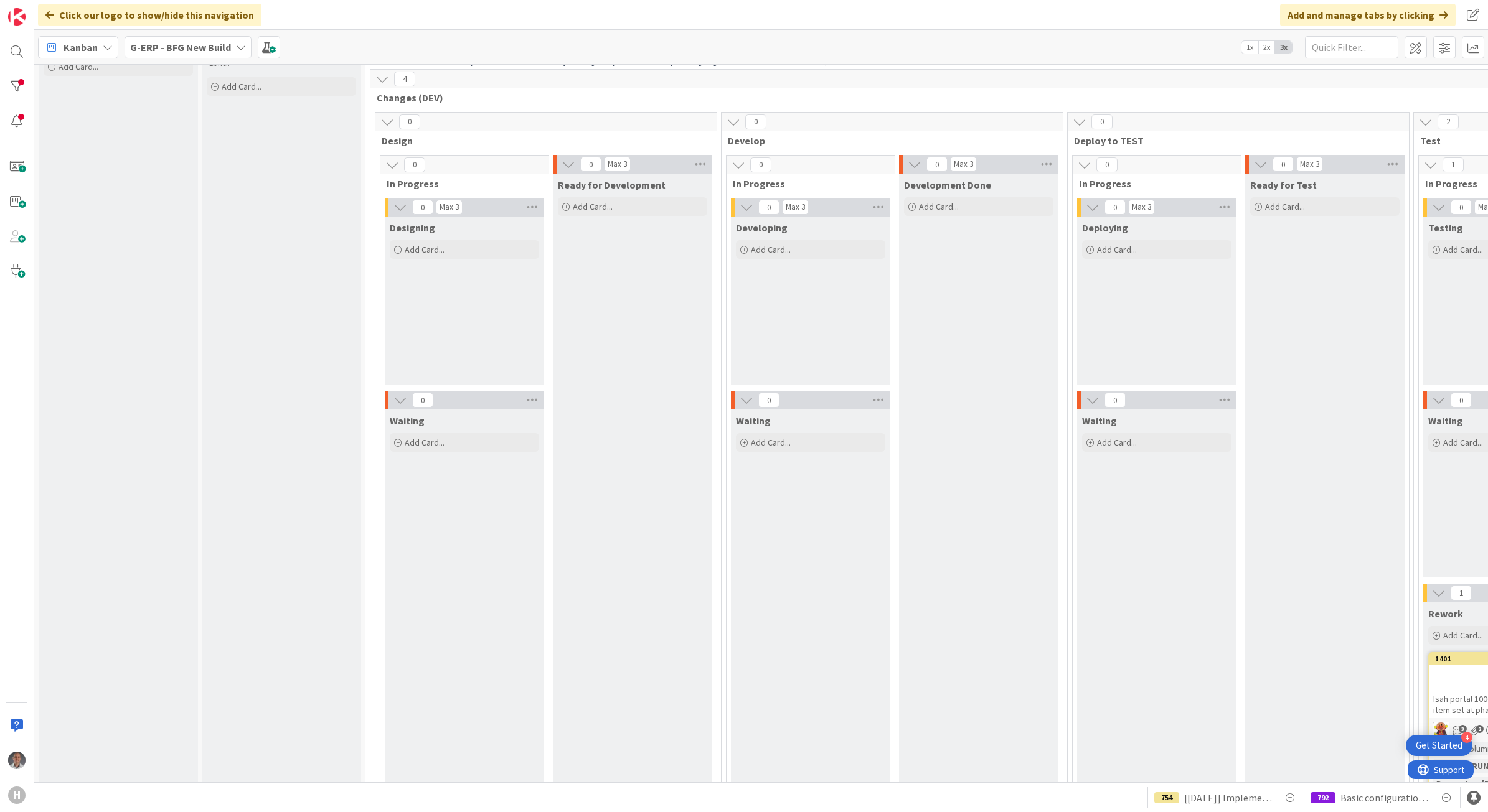
click at [200, 49] on b "G-ERP - BFG New Build" at bounding box center [180, 47] width 101 height 13
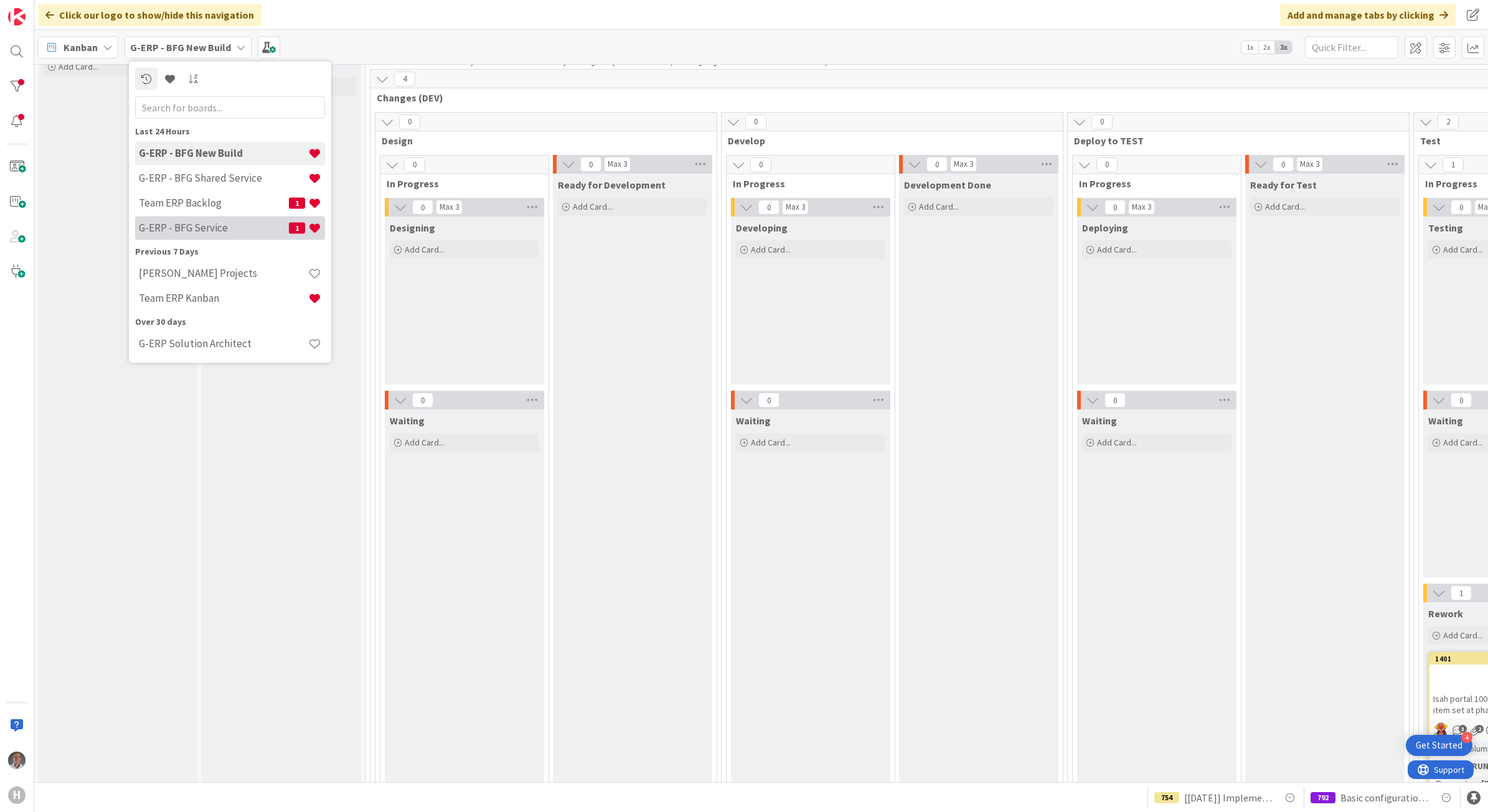
click at [219, 223] on h4 "G-ERP - BFG Service" at bounding box center [214, 228] width 150 height 13
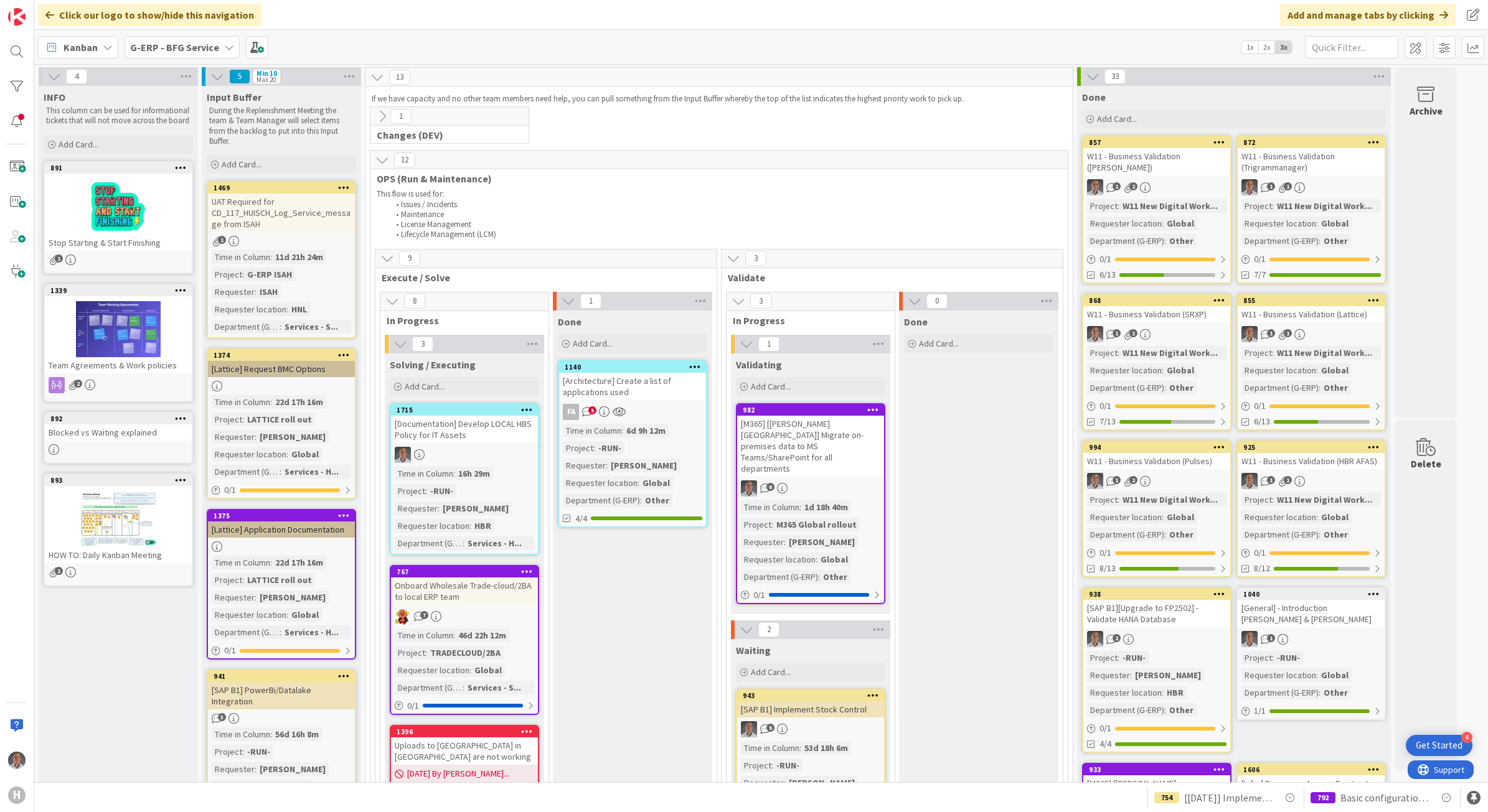
click at [201, 47] on b "G-ERP - BFG Service" at bounding box center [174, 47] width 89 height 13
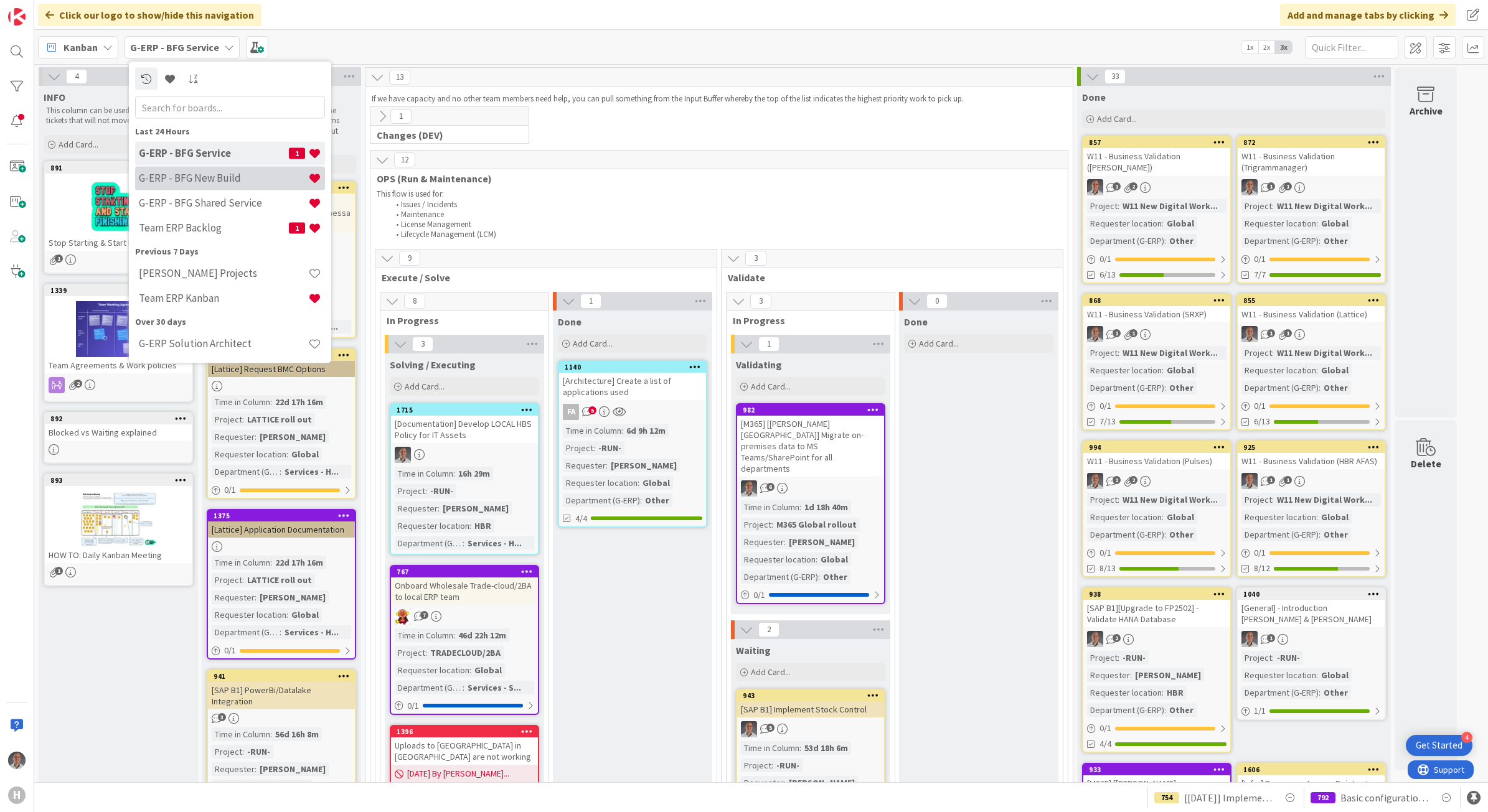
click at [226, 176] on h4 "G-ERP - BFG New Build" at bounding box center [223, 178] width 169 height 13
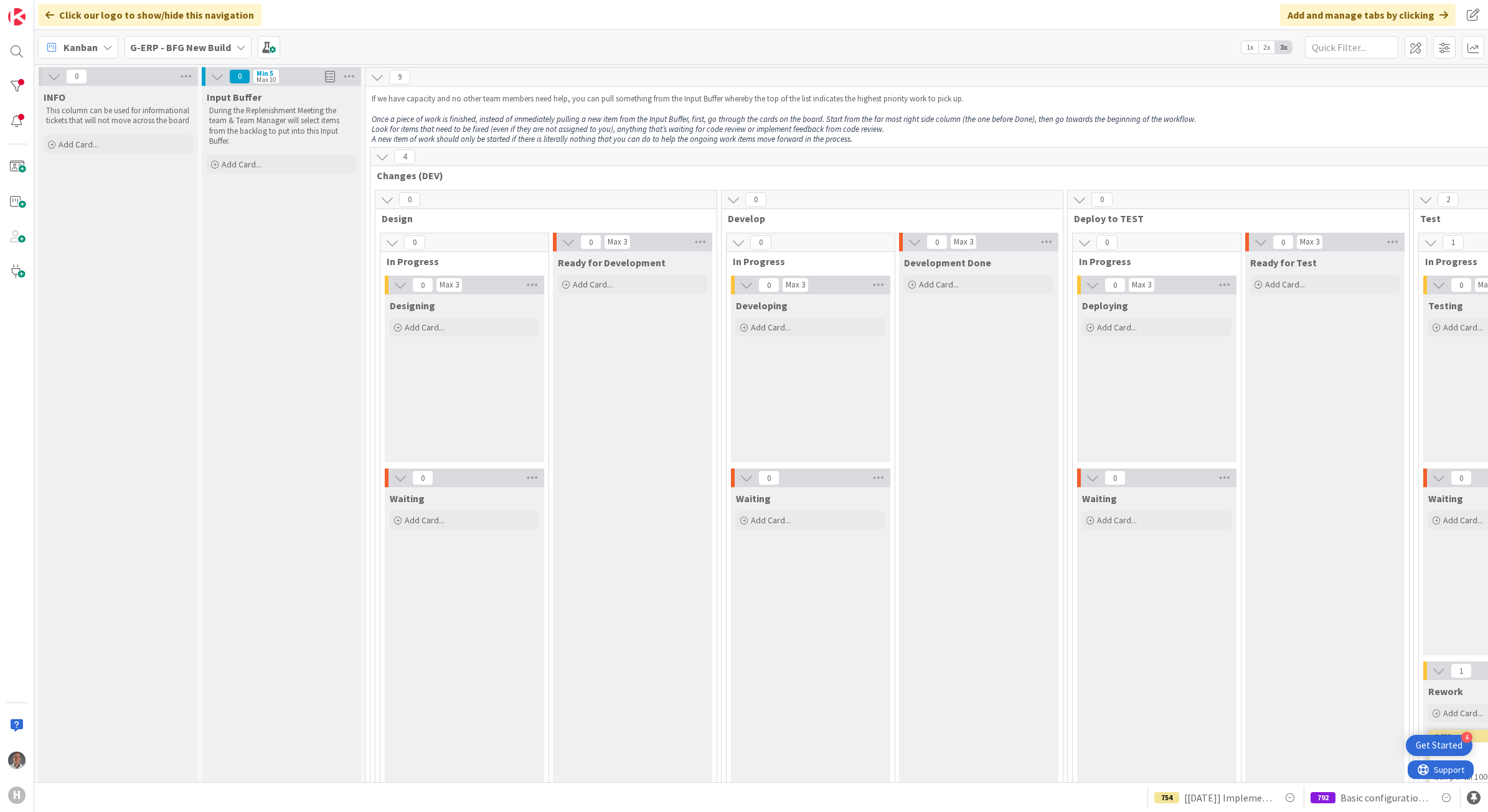
click at [191, 48] on b "G-ERP - BFG New Build" at bounding box center [180, 47] width 101 height 13
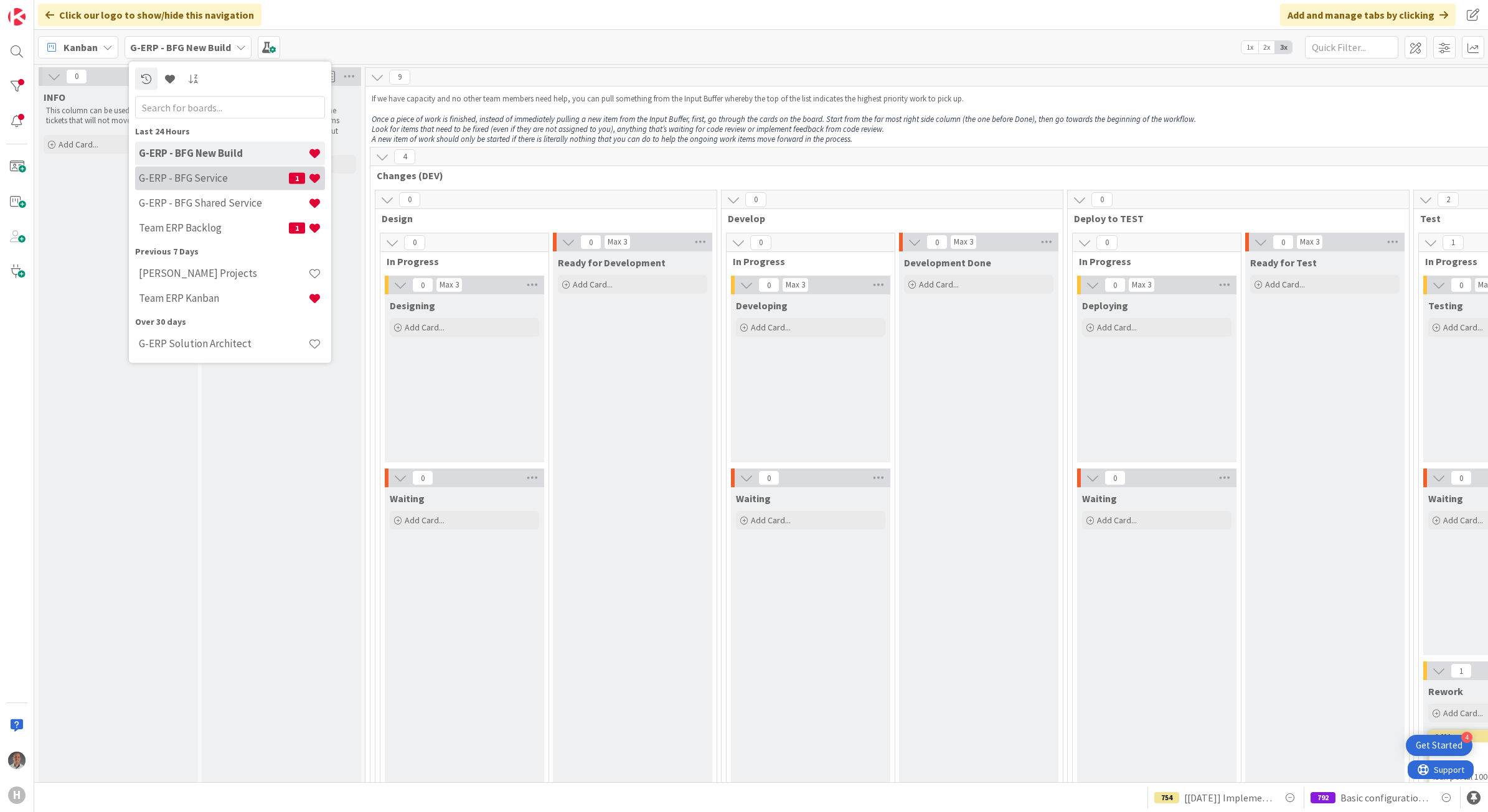
click at [186, 184] on div "G-ERP - BFG Service 1" at bounding box center [230, 177] width 190 height 23
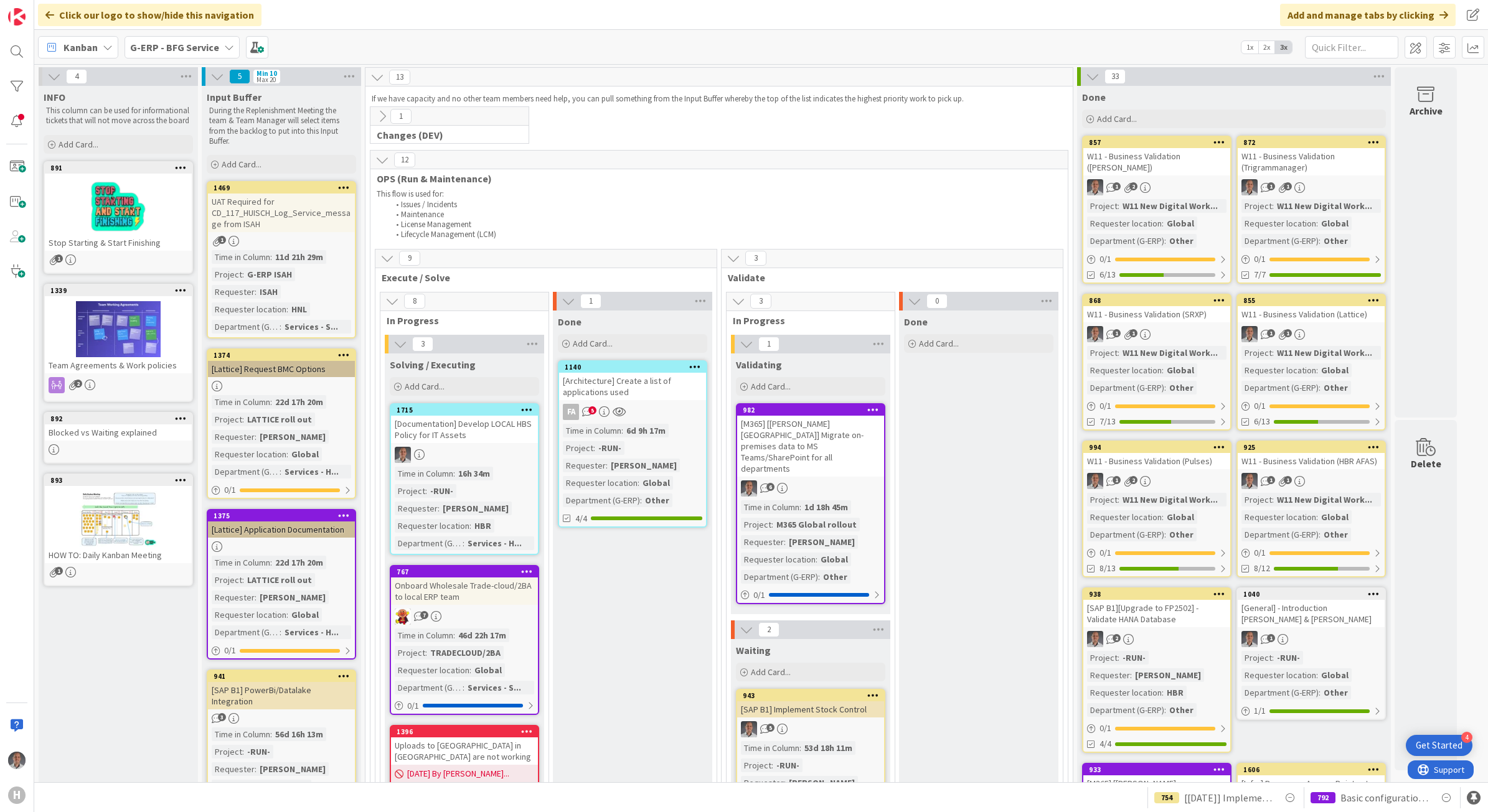
click at [194, 51] on b "G-ERP - BFG Service" at bounding box center [174, 47] width 89 height 13
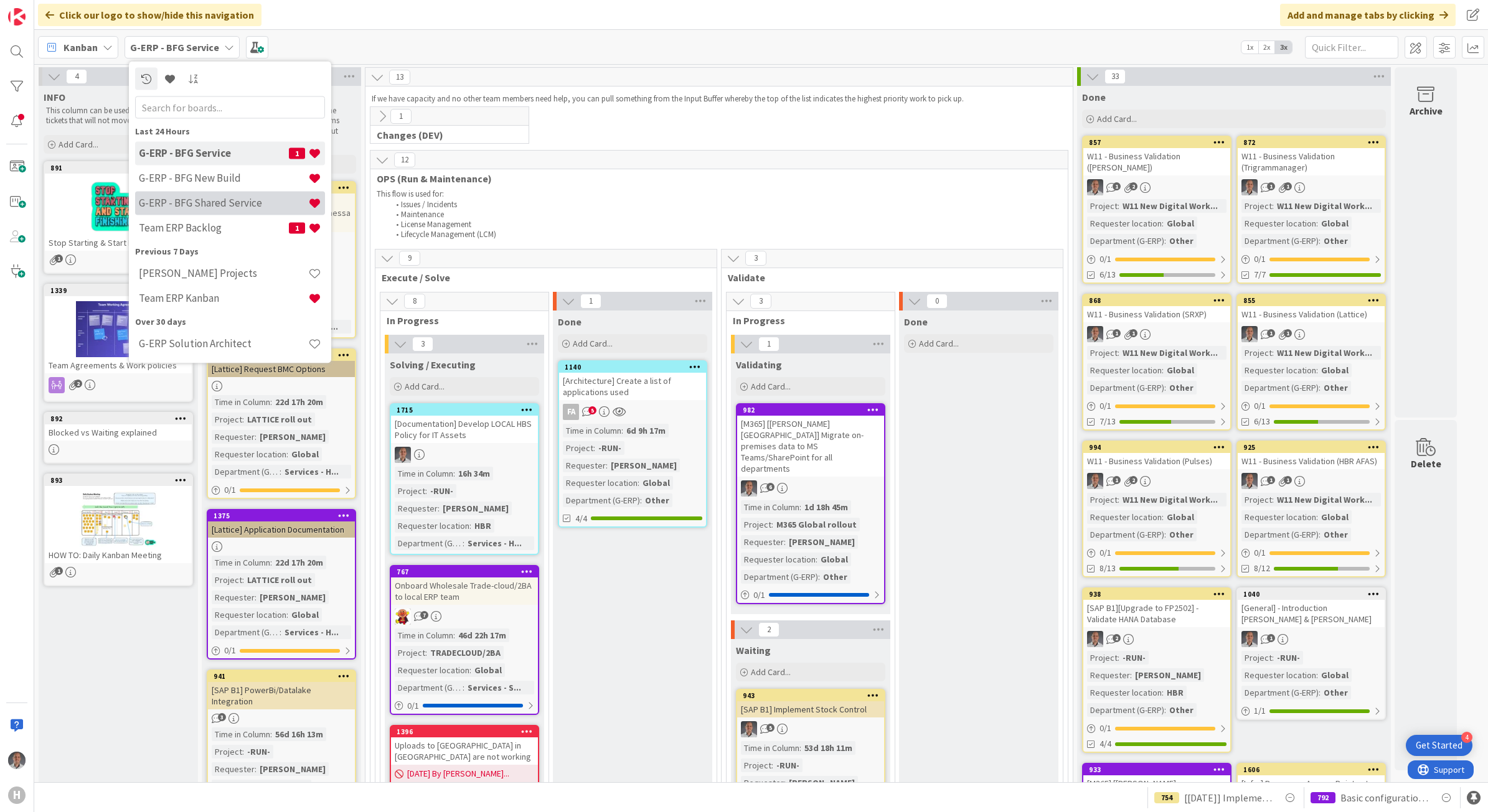
click at [206, 204] on h4 "G-ERP - BFG Shared Service" at bounding box center [223, 203] width 169 height 13
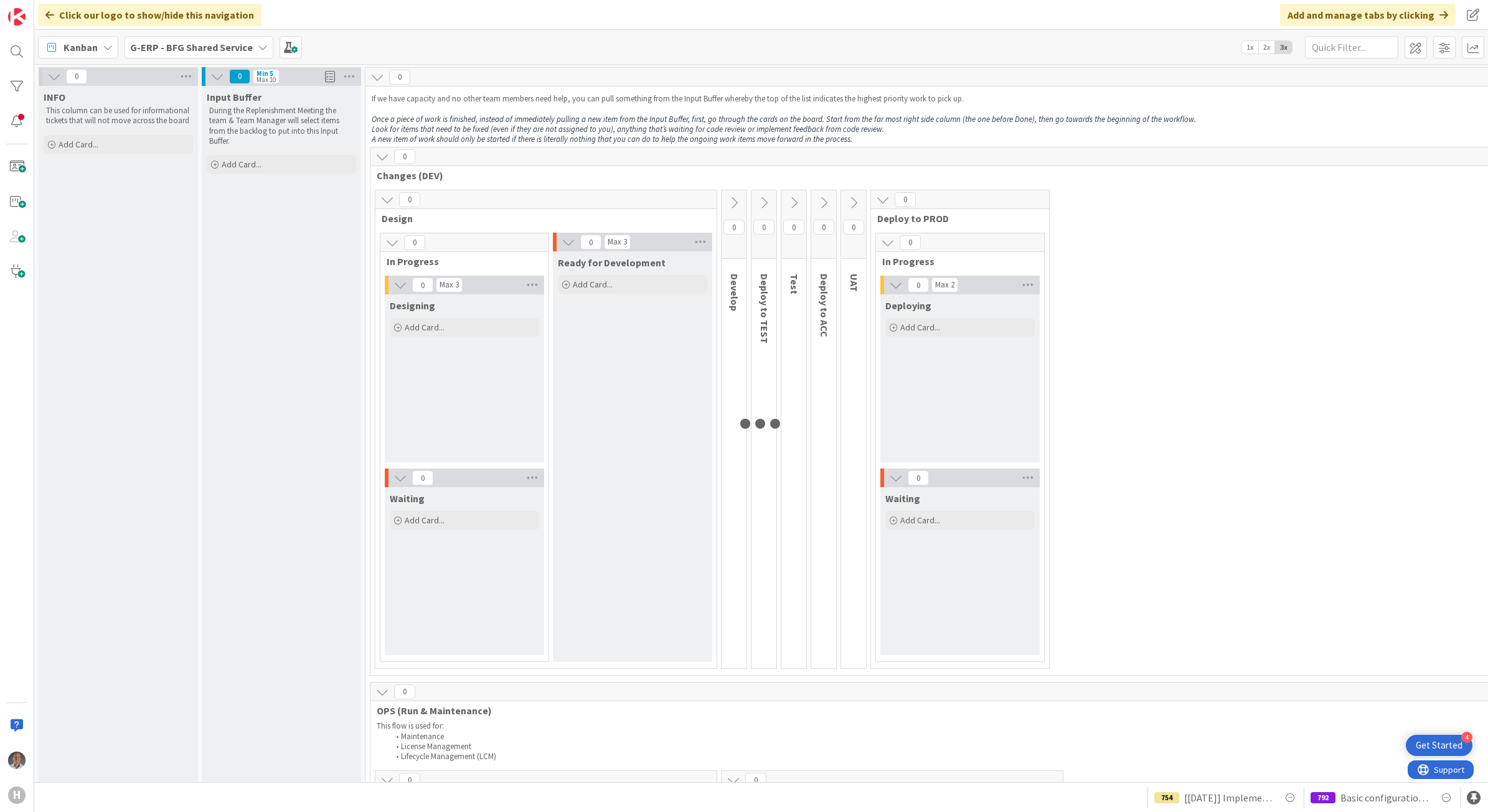
click at [192, 56] on div "G-ERP - BFG Shared Service" at bounding box center [199, 47] width 149 height 23
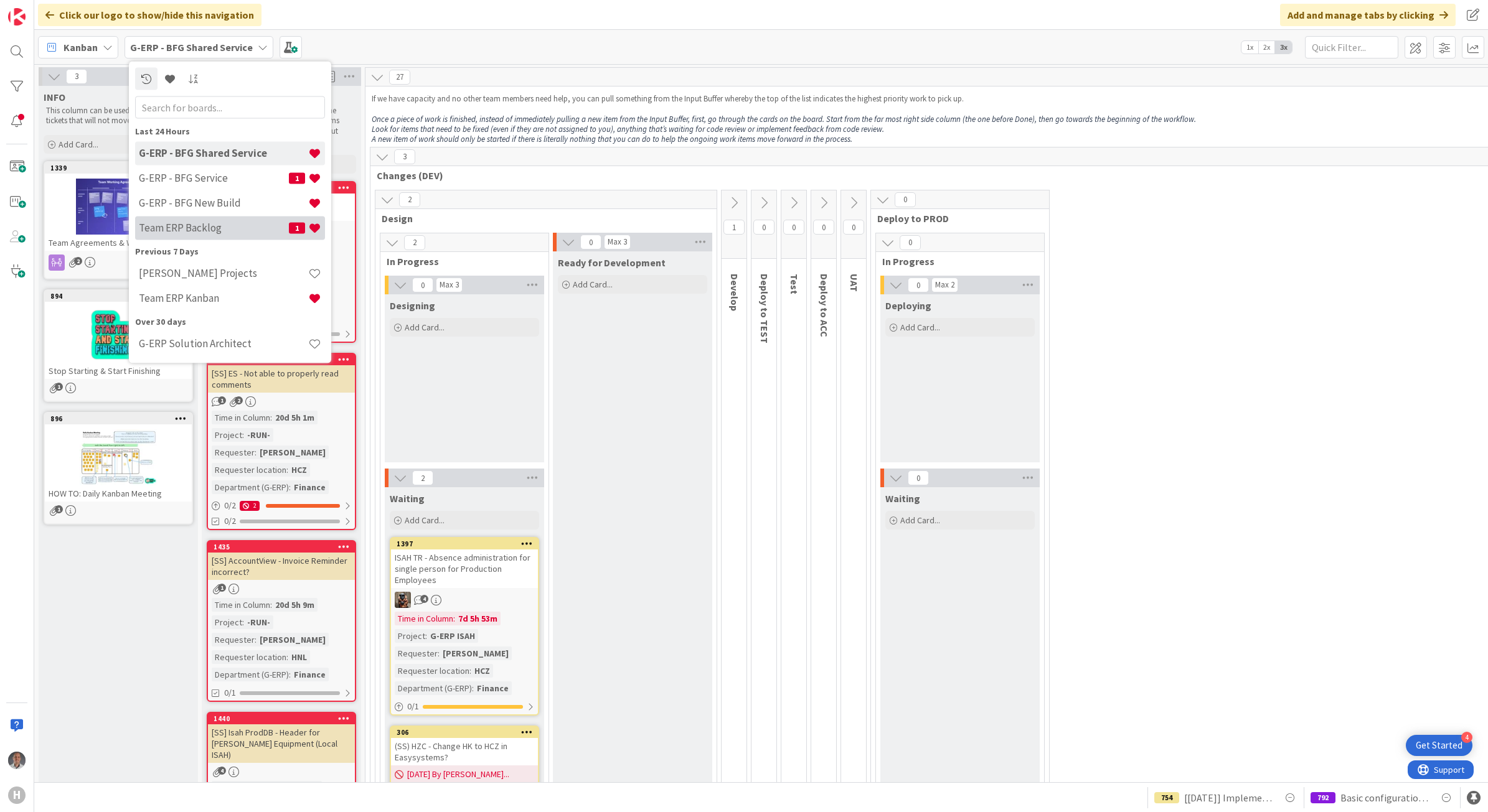
click at [232, 227] on h4 "Team ERP Backlog" at bounding box center [214, 228] width 150 height 13
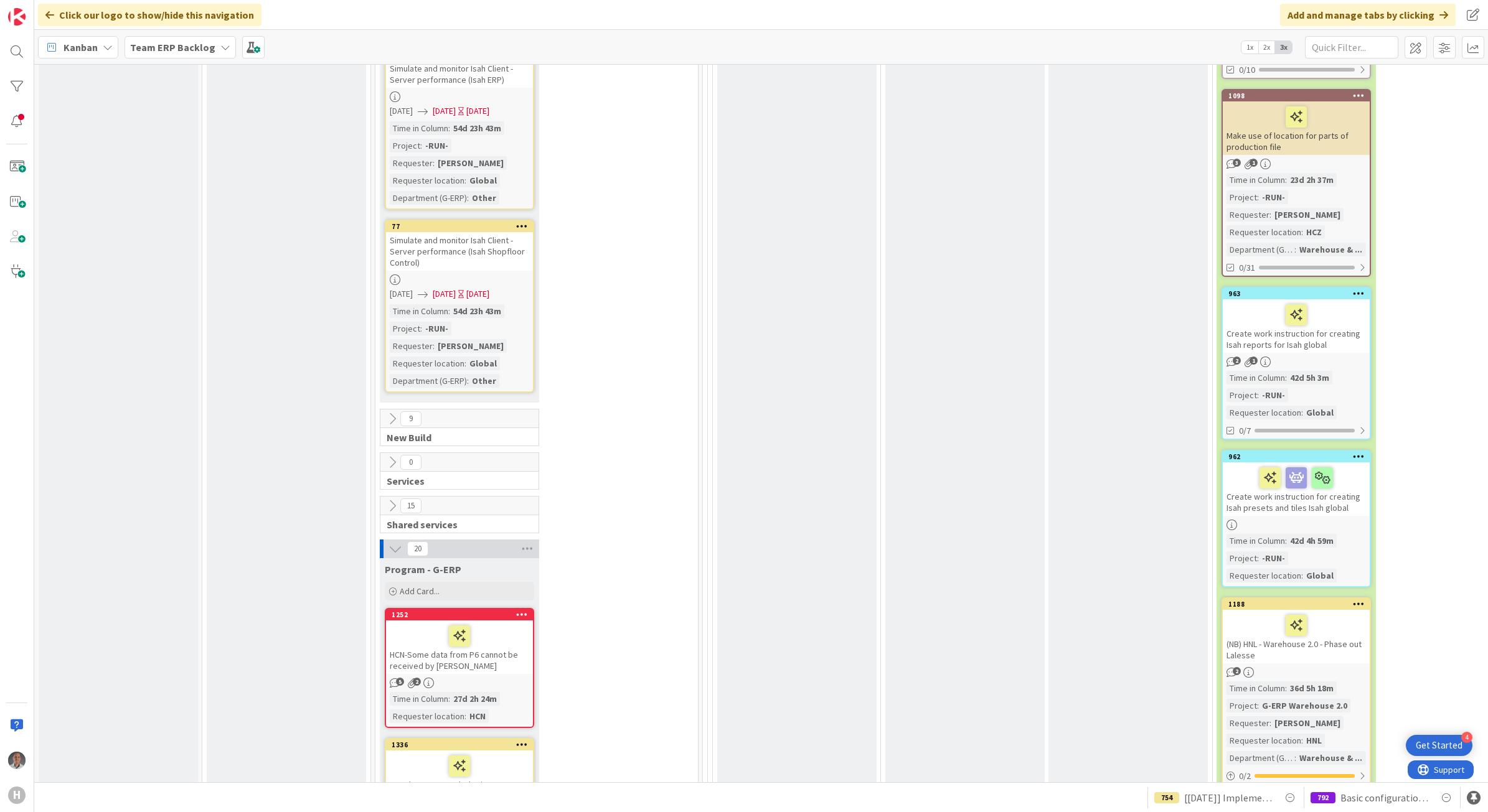
scroll to position [3345, 0]
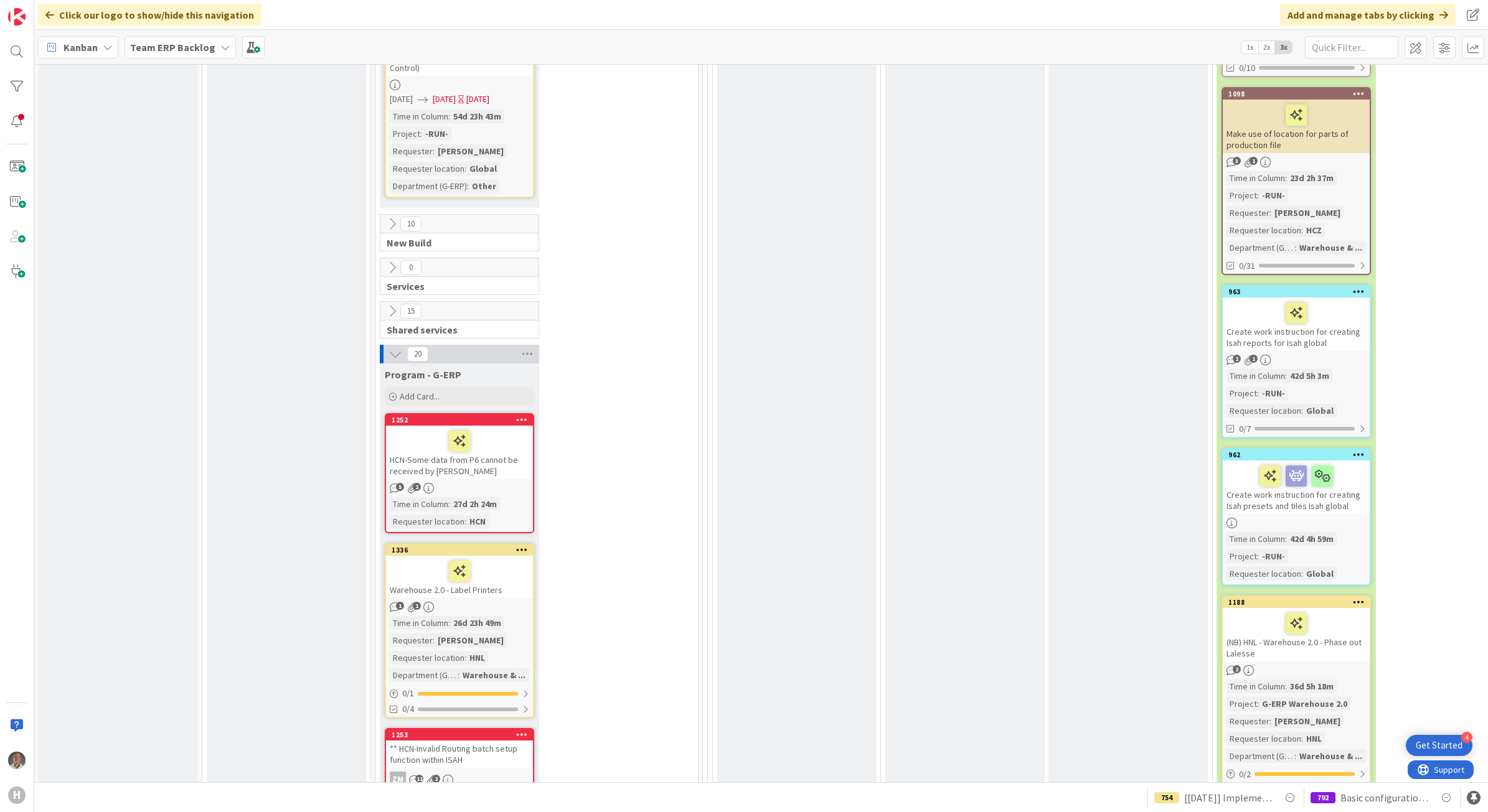
click at [392, 304] on icon at bounding box center [393, 311] width 14 height 14
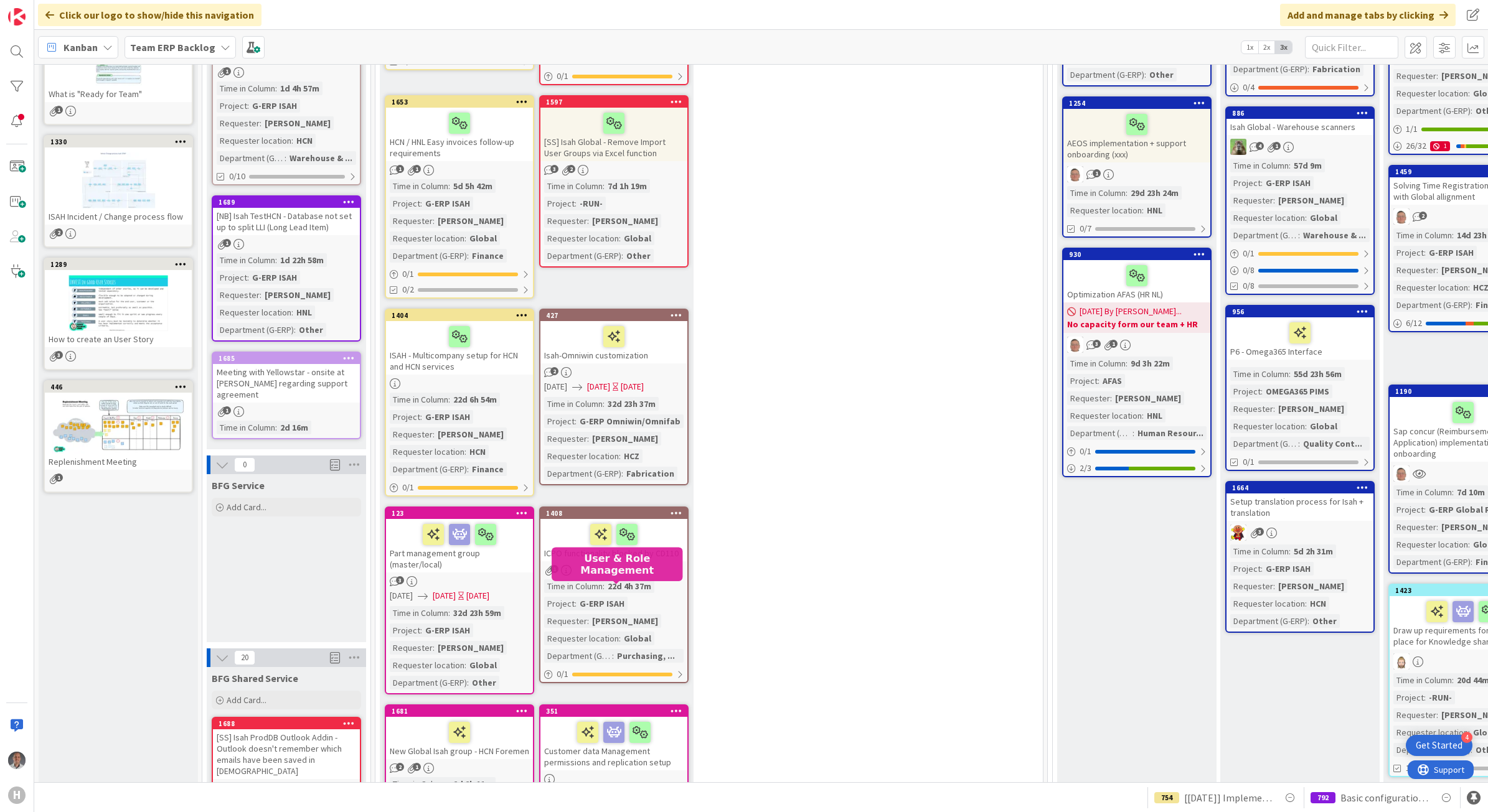
scroll to position [0, 0]
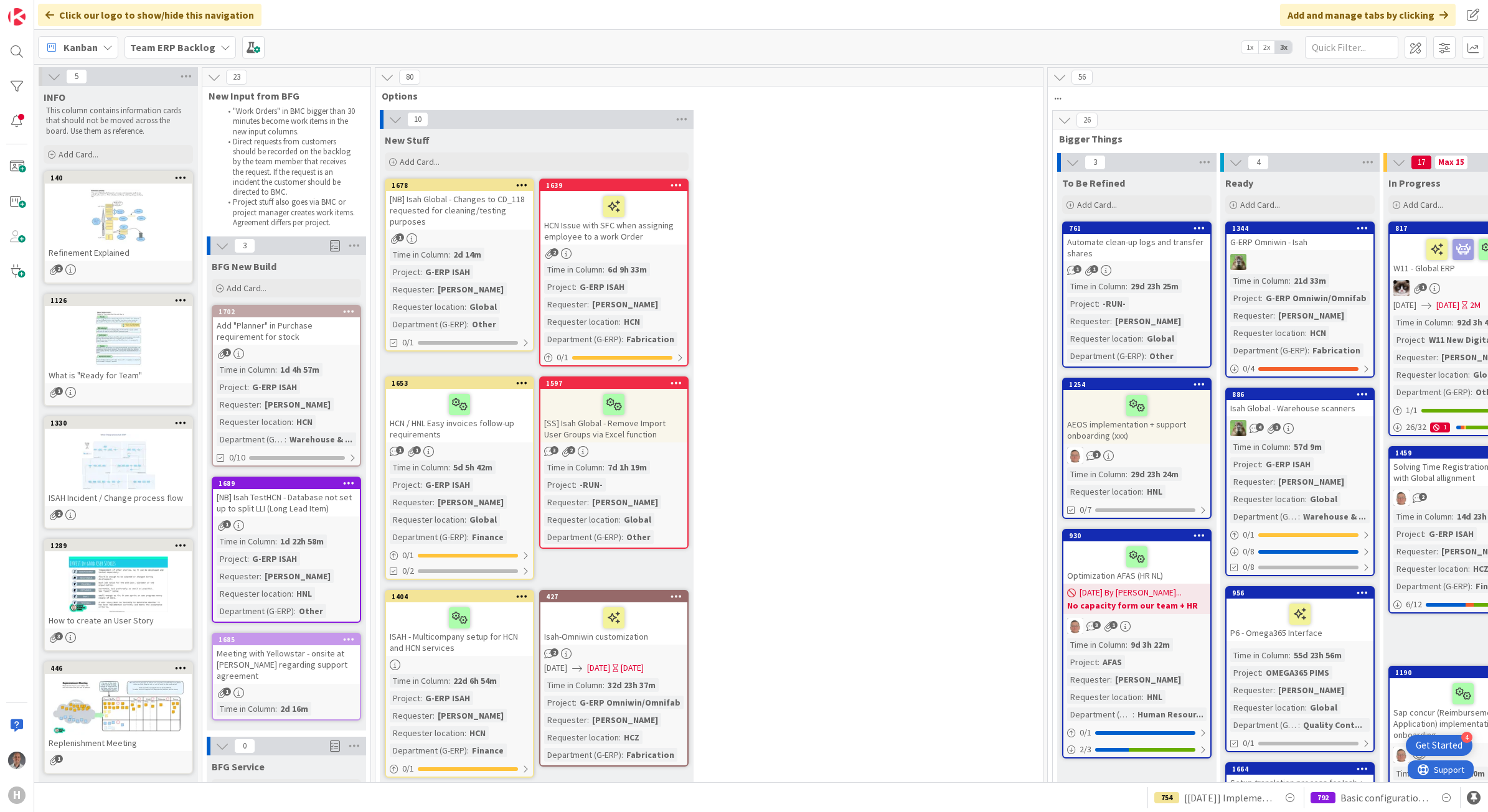
click at [154, 44] on b "Team ERP Backlog" at bounding box center [172, 47] width 85 height 13
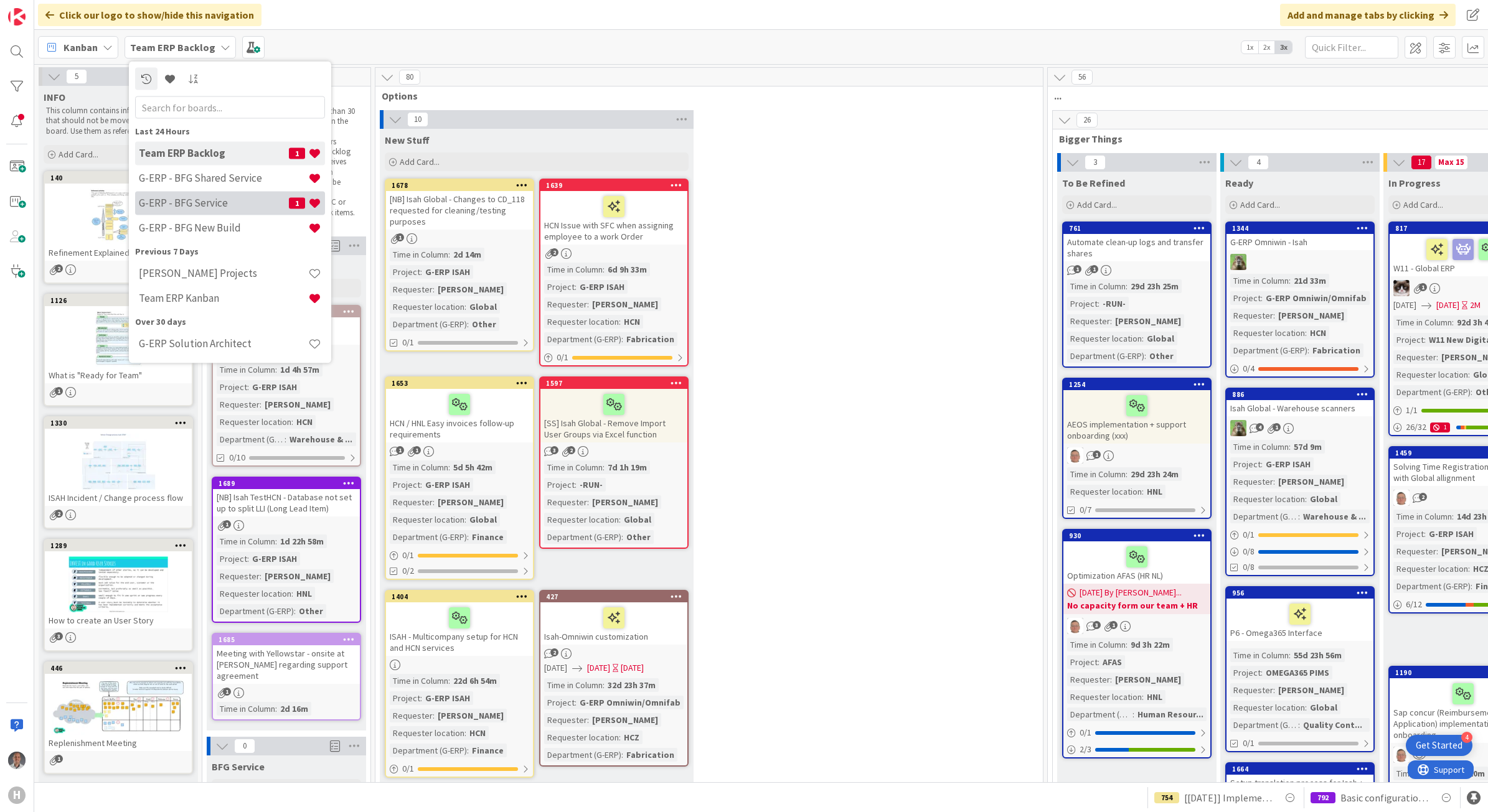
click at [177, 198] on h4 "G-ERP - BFG Service" at bounding box center [214, 203] width 150 height 13
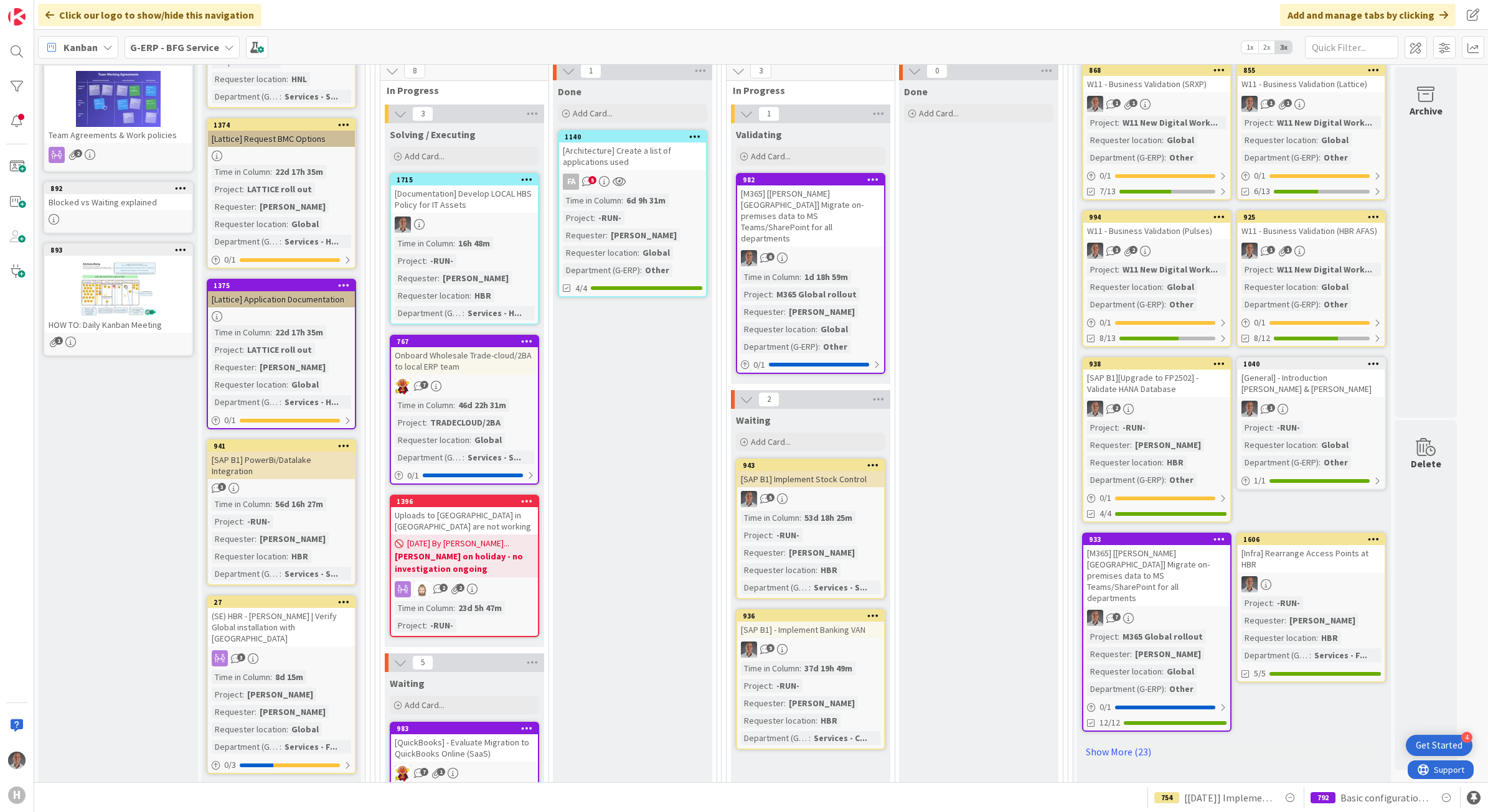
scroll to position [311, 0]
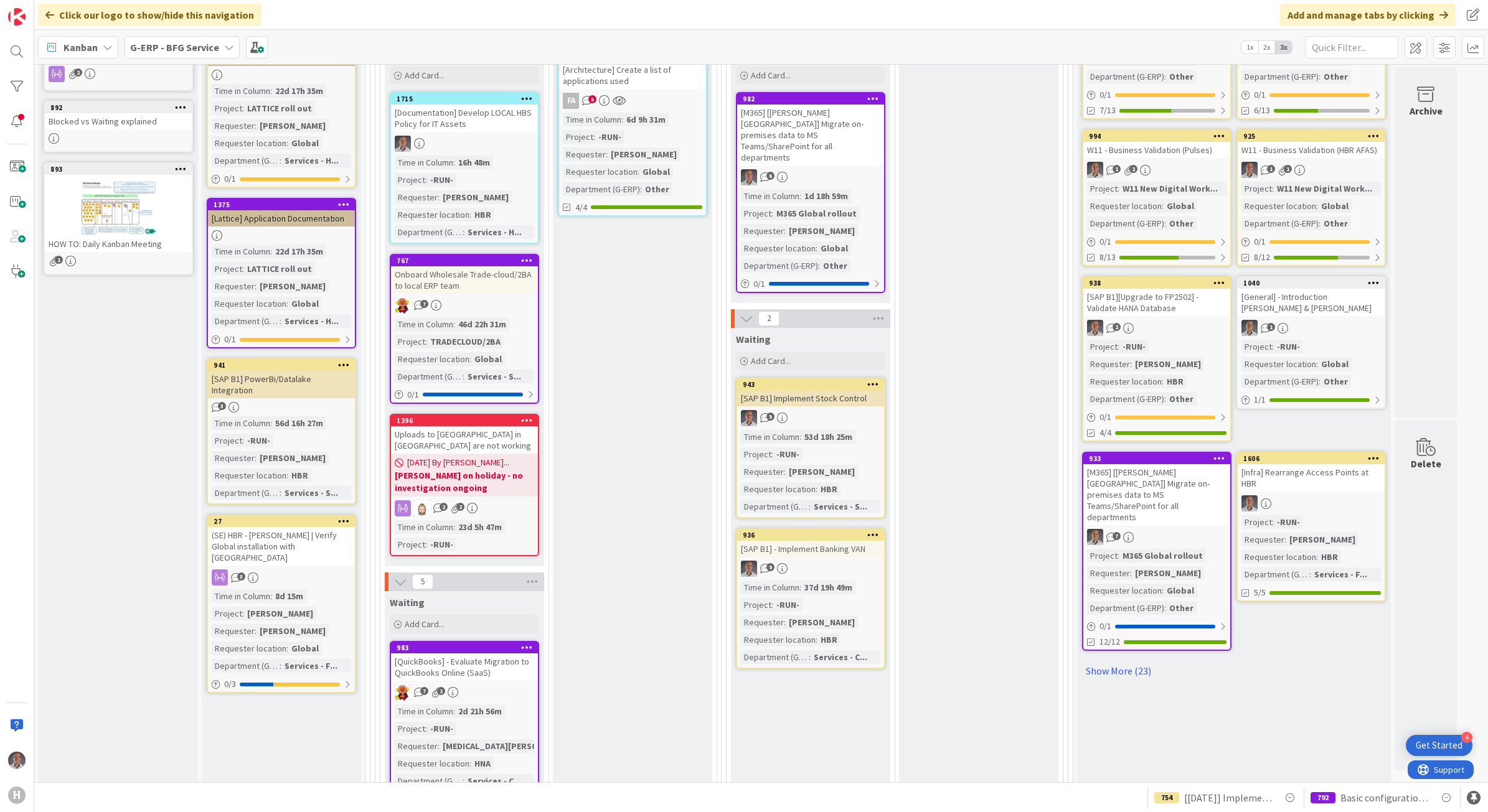
click at [213, 40] on span "G-ERP - BFG Service" at bounding box center [174, 47] width 89 height 15
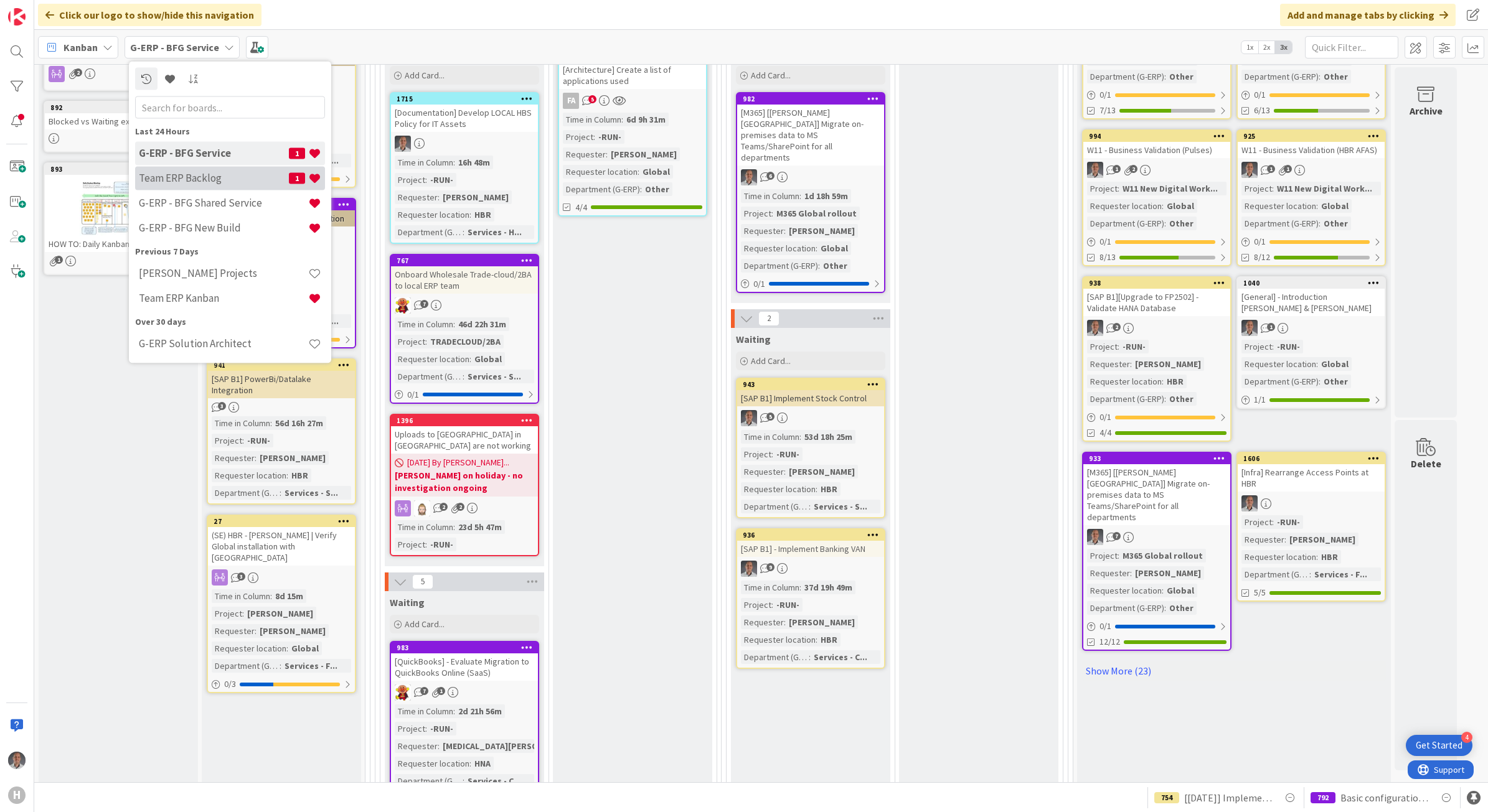
click at [220, 177] on h4 "Team ERP Backlog" at bounding box center [214, 178] width 150 height 13
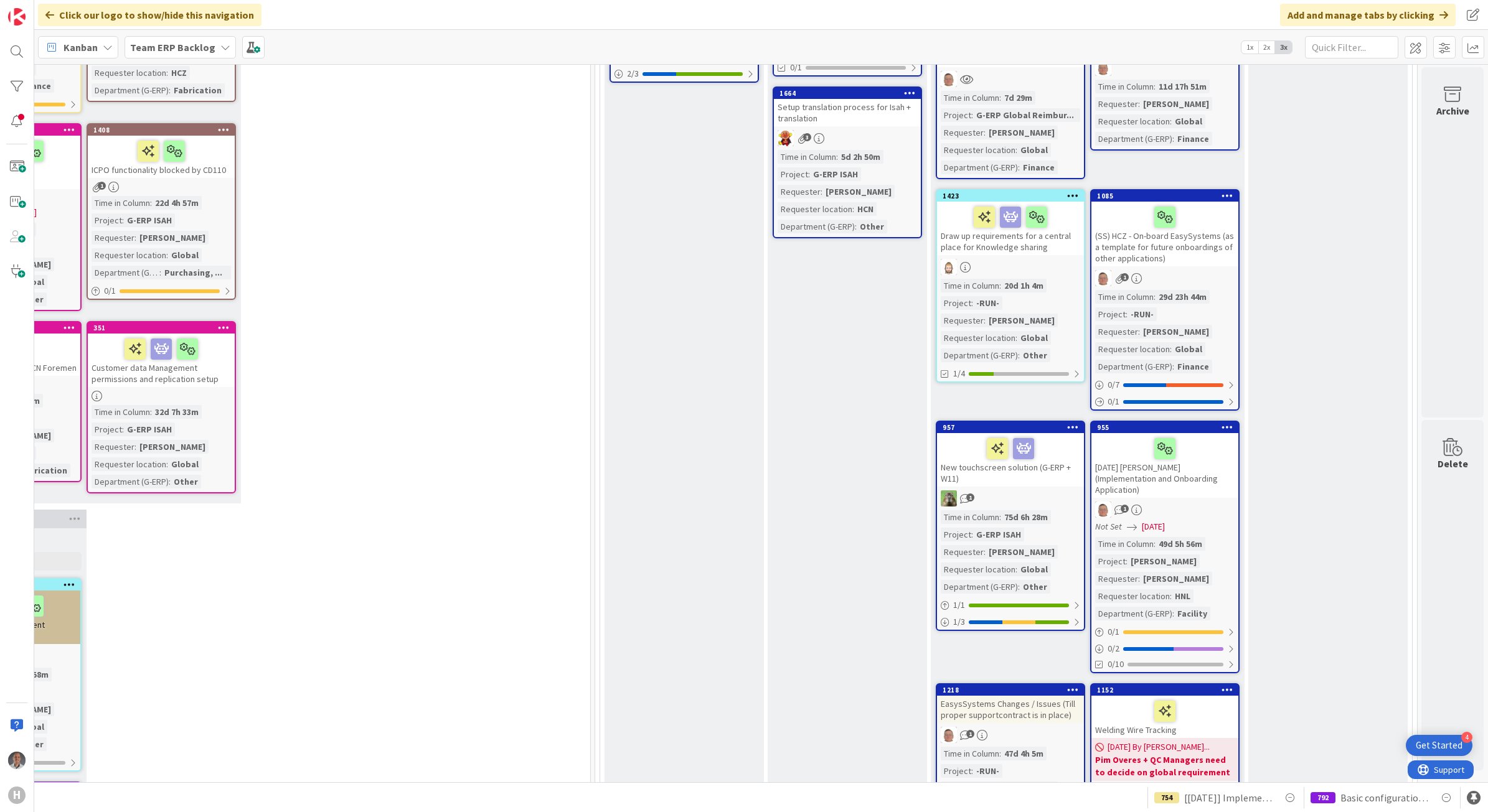
scroll to position [778, 465]
